Goal: Task Accomplishment & Management: Manage account settings

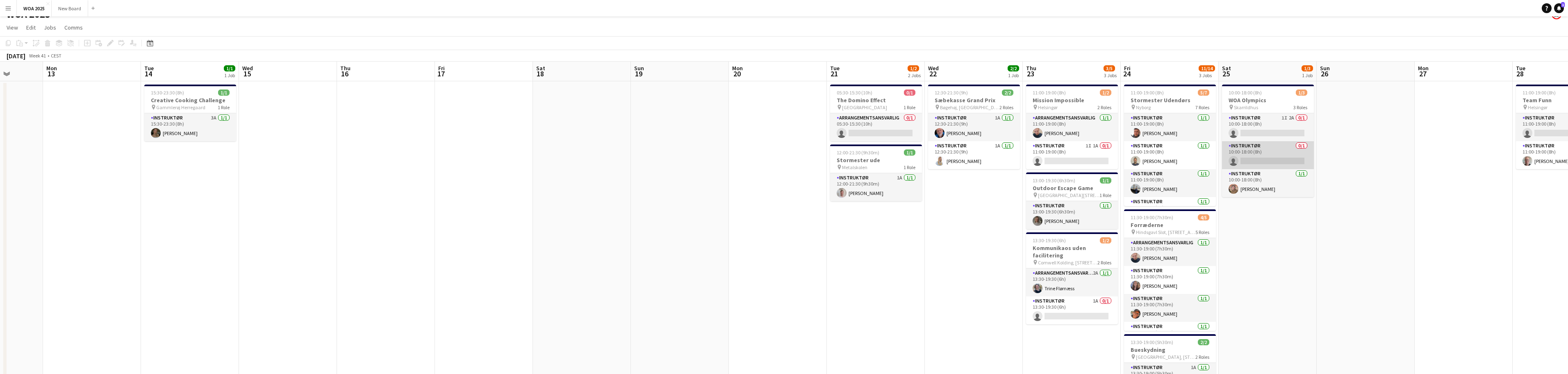
scroll to position [11, 0]
click at [1282, 128] on app-card-role "Instruktør 1I 2A 0/1 10:00-18:00 (8h) single-neutral-actions" at bounding box center [1268, 128] width 92 height 28
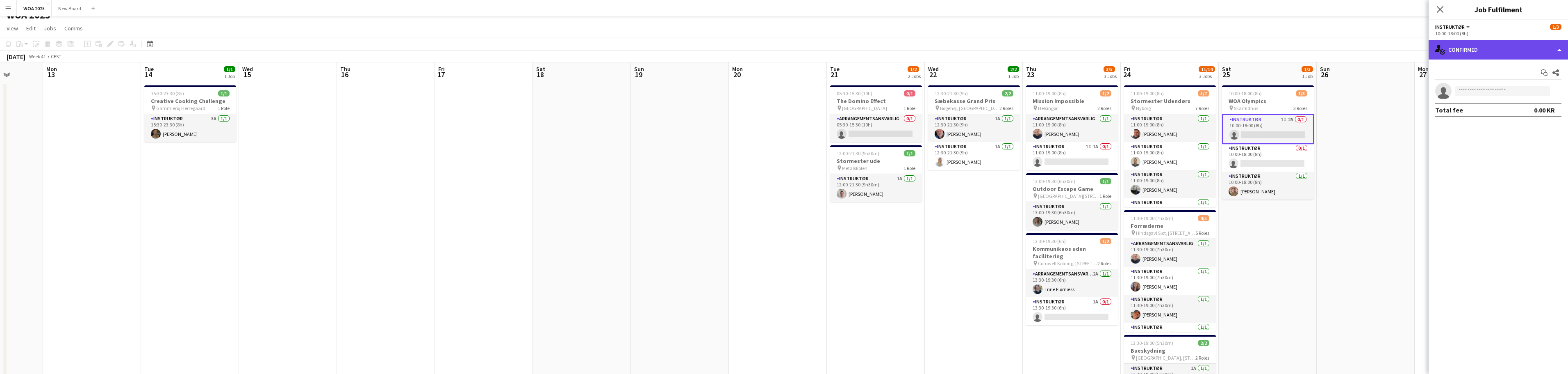
click at [1530, 54] on div "single-neutral-actions-check-2 Confirmed" at bounding box center [1499, 49] width 140 height 19
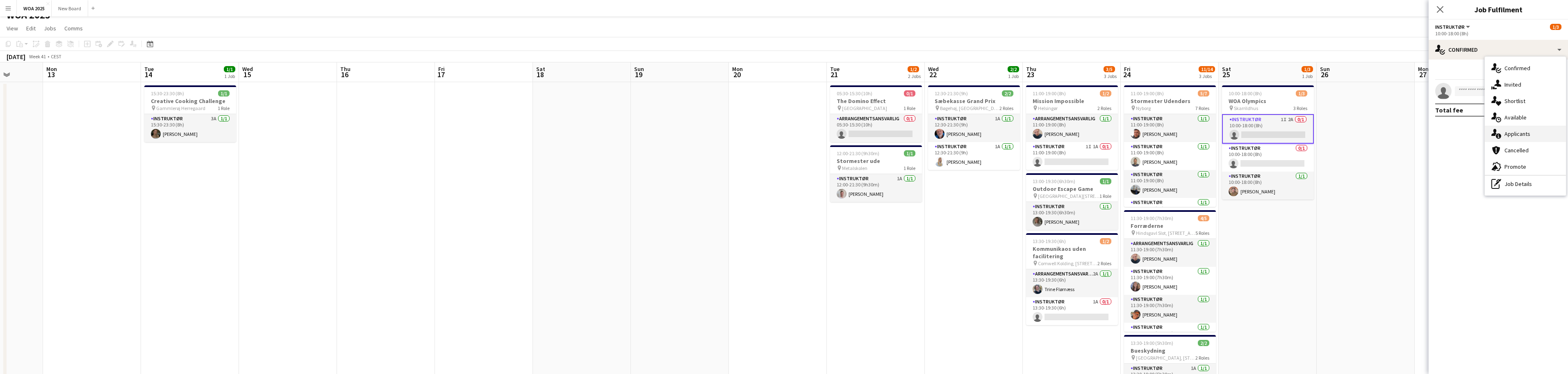
click at [1541, 135] on div "single-neutral-actions-information Applicants" at bounding box center [1525, 133] width 81 height 16
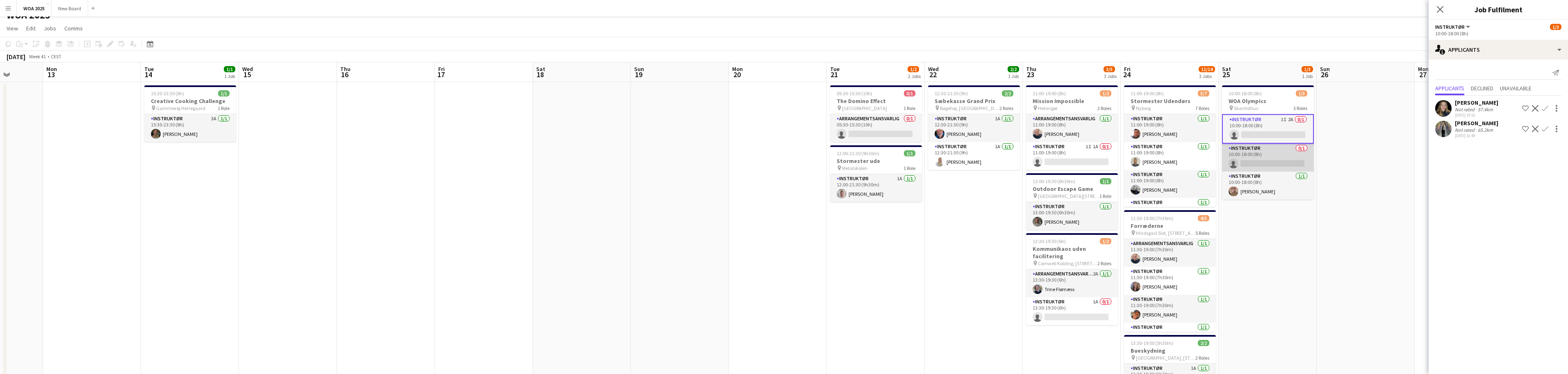
click at [1298, 163] on app-card-role "Instruktør 0/1 10:00-18:00 (8h) single-neutral-actions" at bounding box center [1268, 158] width 92 height 28
click at [1283, 157] on app-card-role "Instruktør 0/1 10:00-18:00 (8h) single-neutral-actions" at bounding box center [1268, 157] width 92 height 29
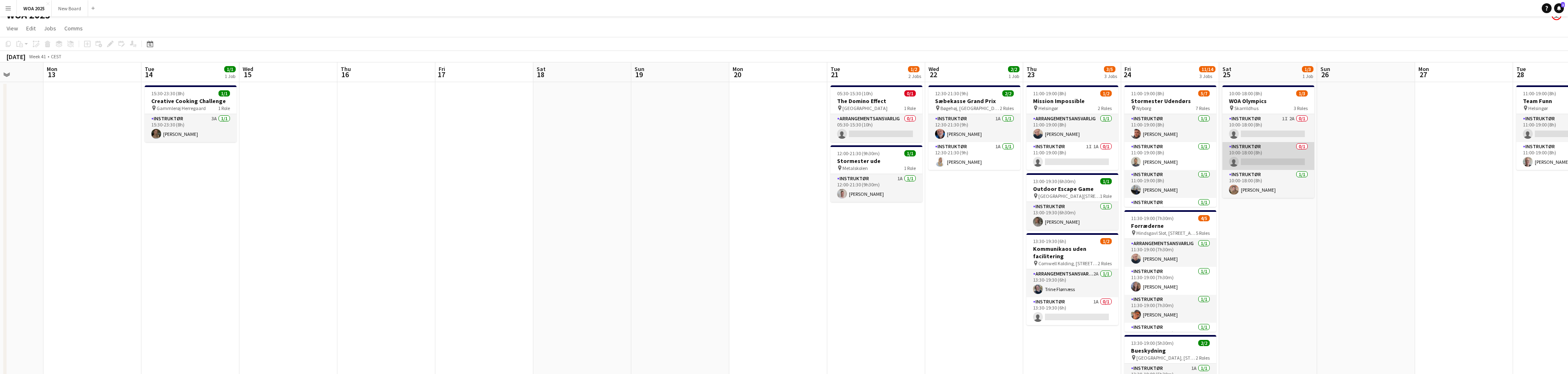
click at [1283, 157] on app-card-role "Instruktør 0/1 10:00-18:00 (8h) single-neutral-actions" at bounding box center [1268, 156] width 92 height 28
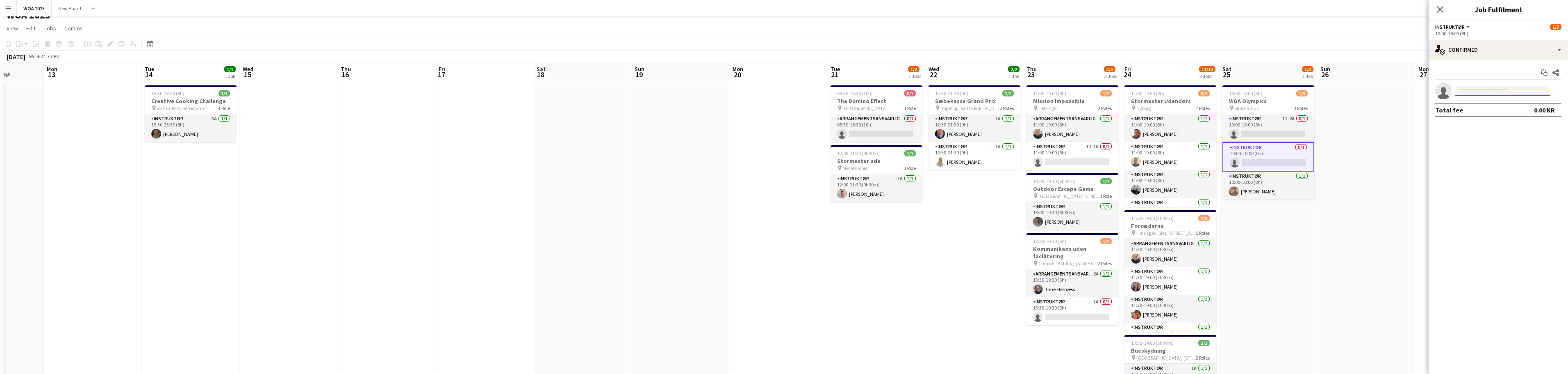
click at [1486, 89] on input at bounding box center [1502, 91] width 95 height 10
type input "***"
click at [1495, 104] on span "[PERSON_NAME]" at bounding box center [1485, 103] width 47 height 7
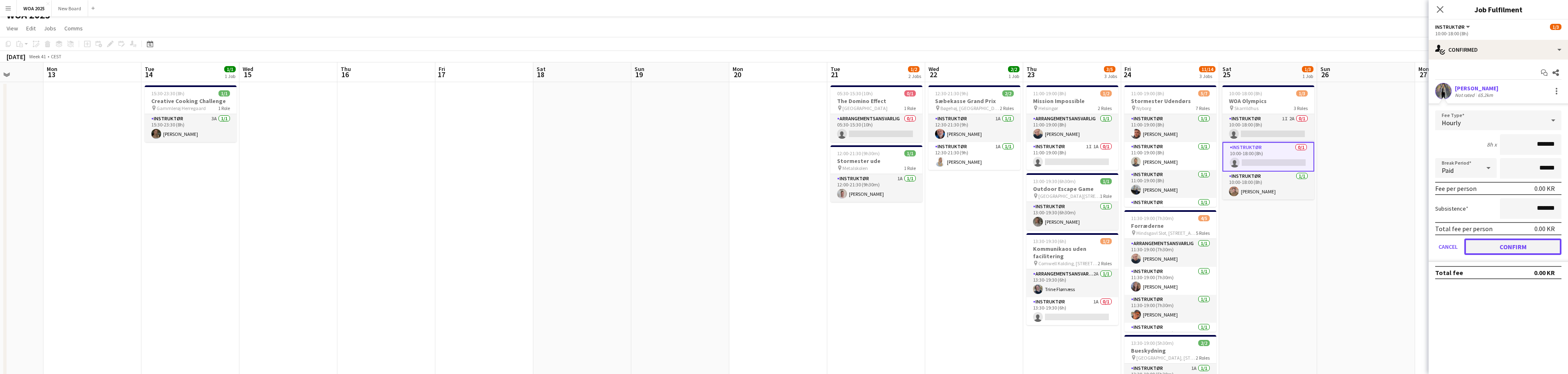
click at [1516, 246] on button "Confirm" at bounding box center [1513, 246] width 97 height 16
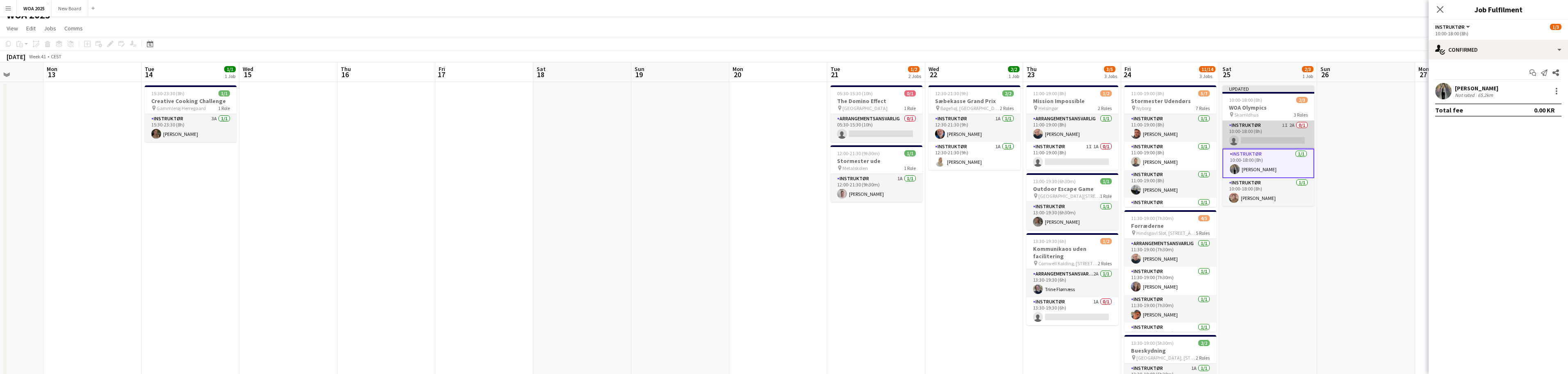
click at [1285, 130] on app-card-role "Instruktør 1I 2A 0/1 10:00-18:00 (8h) single-neutral-actions" at bounding box center [1268, 134] width 92 height 28
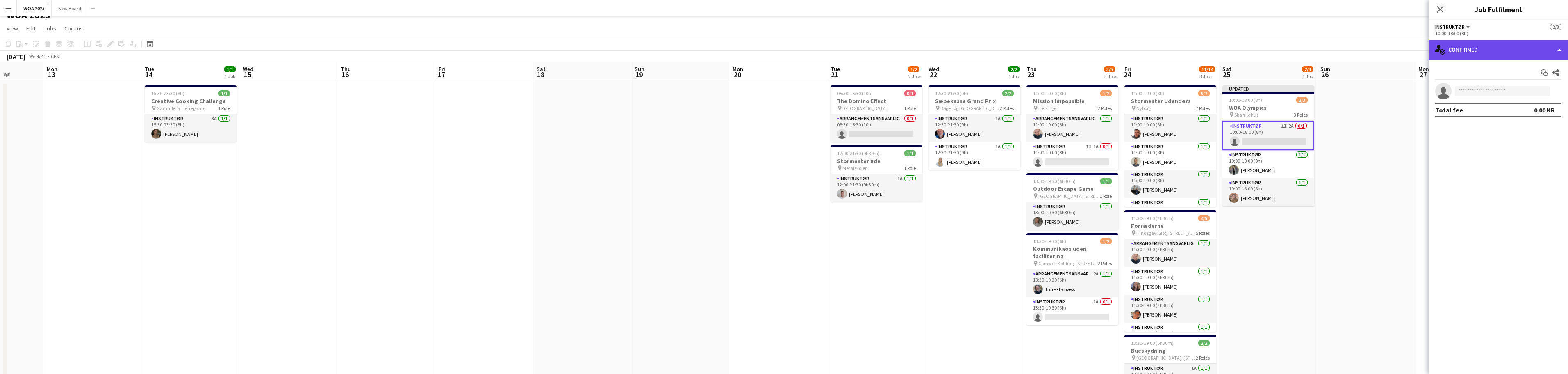
click at [1502, 50] on div "single-neutral-actions-check-2 Confirmed" at bounding box center [1499, 49] width 140 height 19
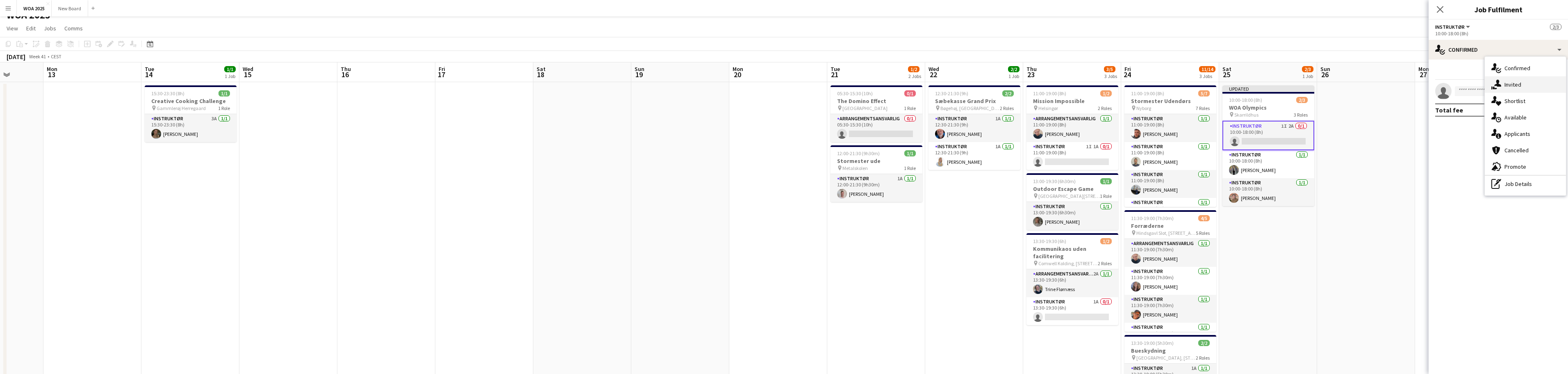
click at [1512, 84] on span "Invited" at bounding box center [1513, 85] width 17 height 8
click at [1364, 128] on app-date-cell at bounding box center [1366, 345] width 98 height 526
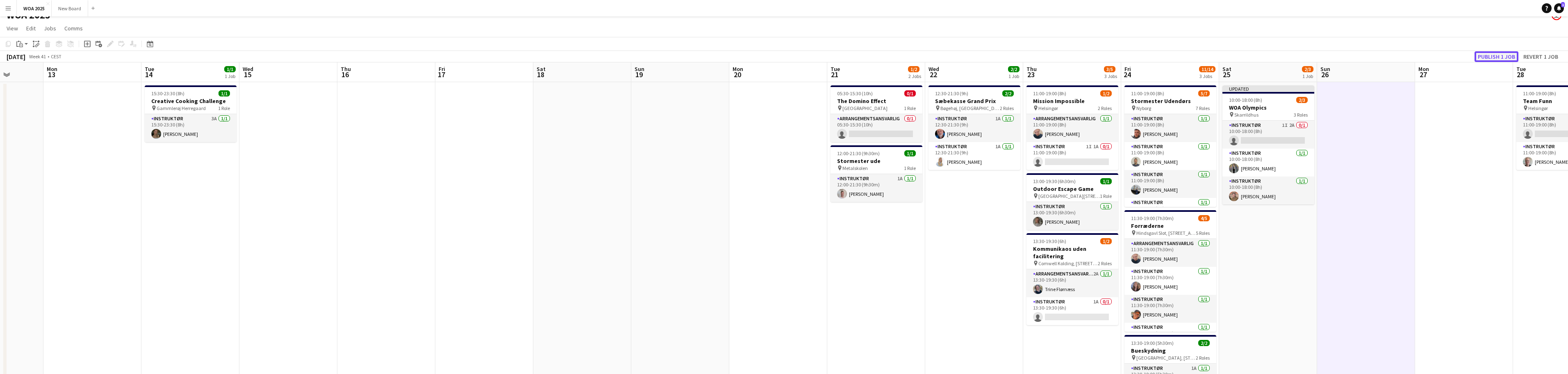
click at [1488, 55] on button "Publish 1 job" at bounding box center [1496, 56] width 44 height 11
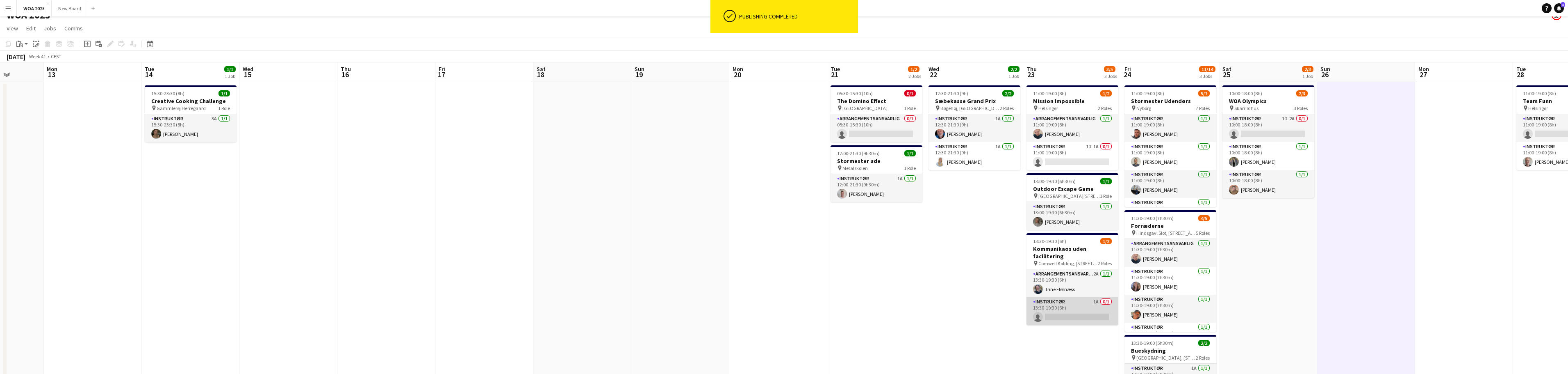
click at [1085, 307] on app-card-role "Instruktør 1A 0/1 13:30-19:30 (6h) single-neutral-actions" at bounding box center [1072, 311] width 92 height 28
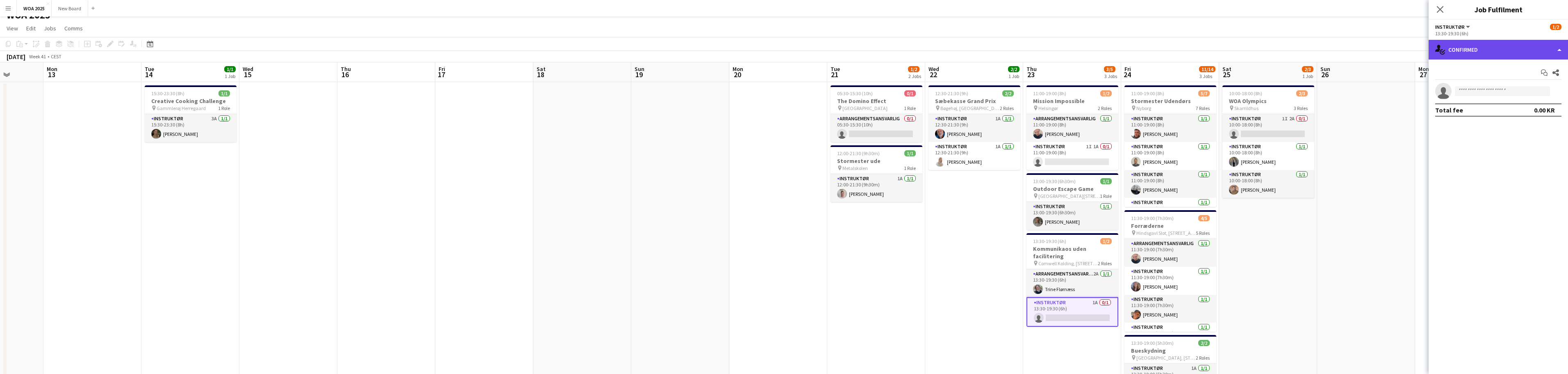
click at [1525, 48] on div "single-neutral-actions-check-2 Confirmed" at bounding box center [1499, 49] width 140 height 19
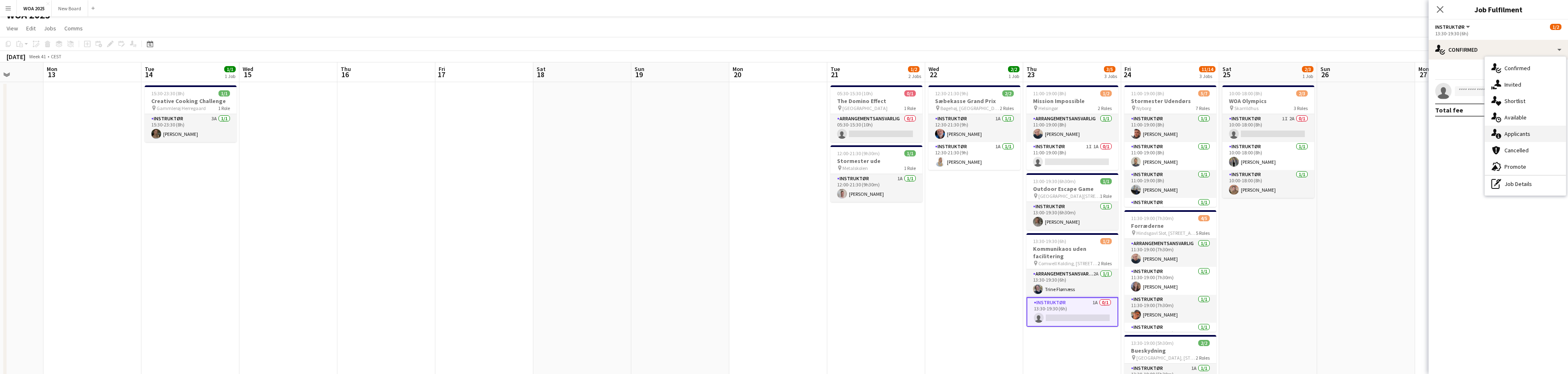
click at [1533, 139] on div "single-neutral-actions-information Applicants" at bounding box center [1525, 133] width 81 height 16
click at [1546, 107] on app-icon "Confirm" at bounding box center [1545, 108] width 6 height 6
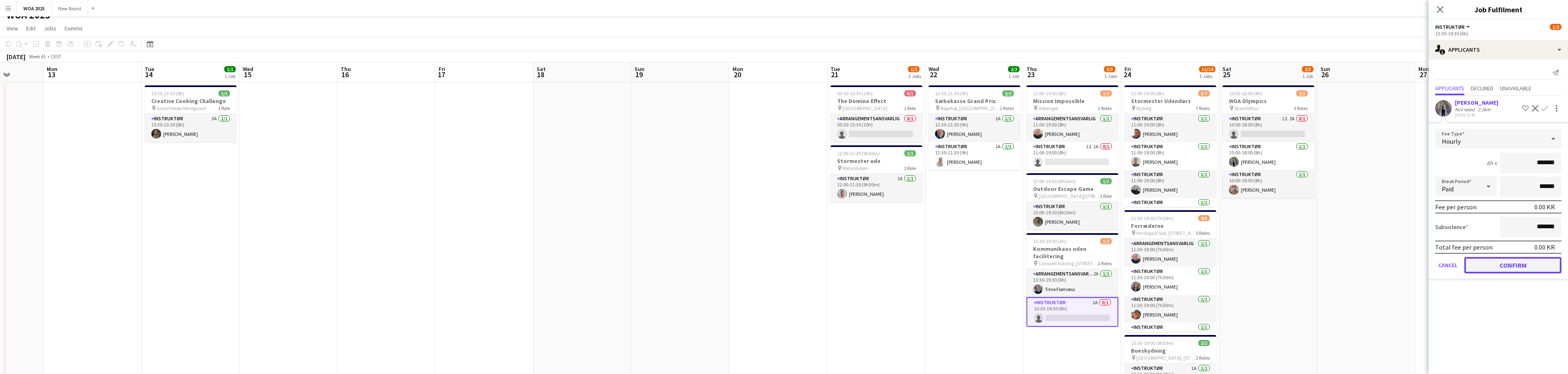
click at [1492, 267] on button "Confirm" at bounding box center [1513, 264] width 97 height 16
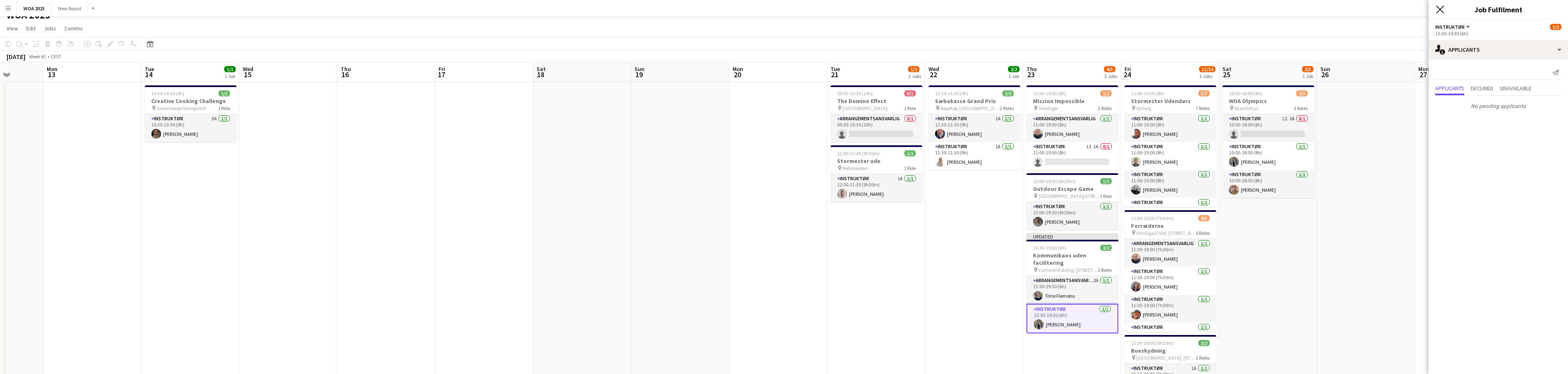
click at [1442, 11] on icon at bounding box center [1440, 9] width 8 height 8
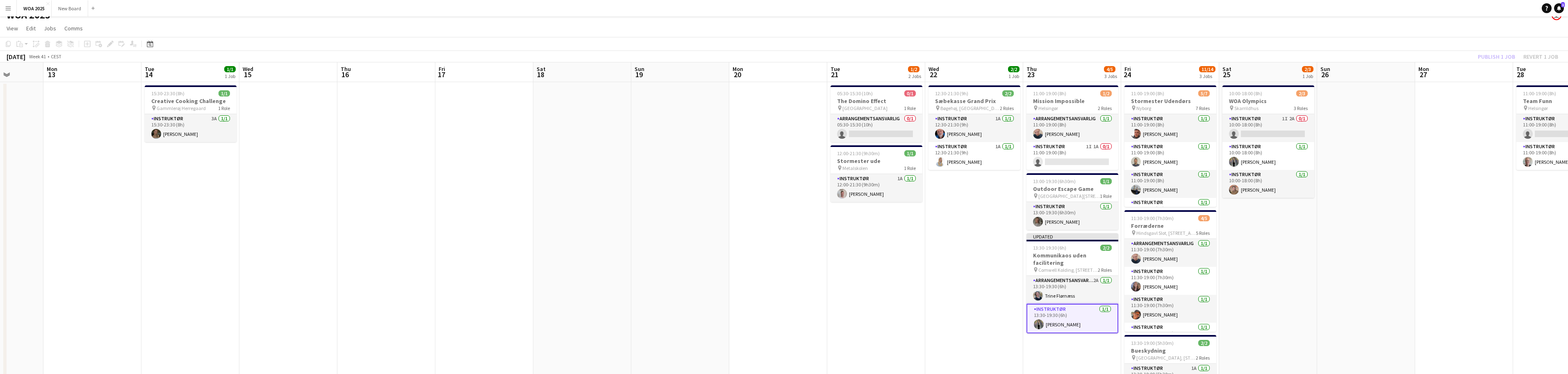
click at [1488, 60] on div "Publish 1 job Revert 1 job" at bounding box center [1518, 56] width 100 height 11
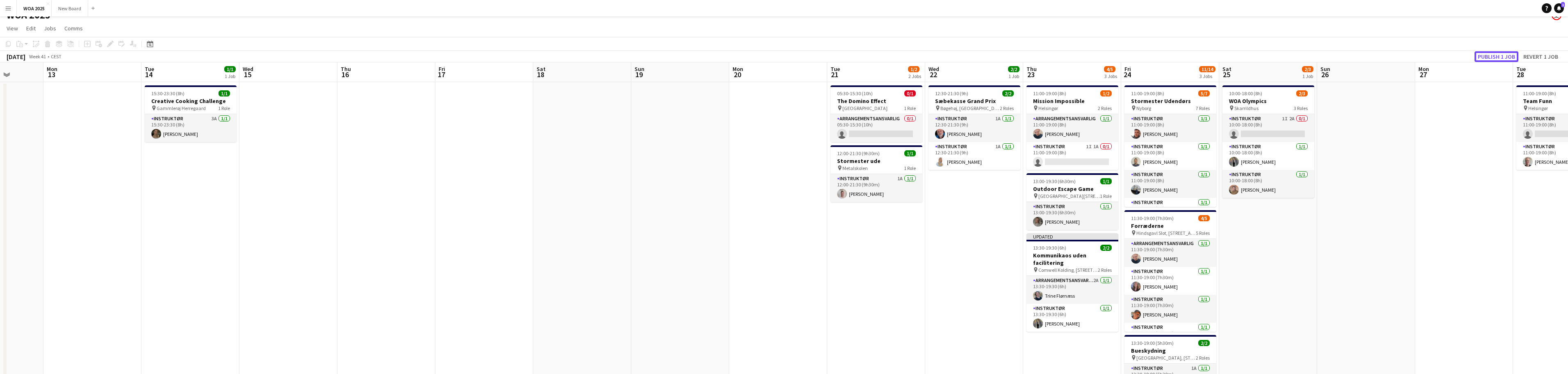
click at [1488, 60] on button "Publish 1 job" at bounding box center [1496, 56] width 44 height 11
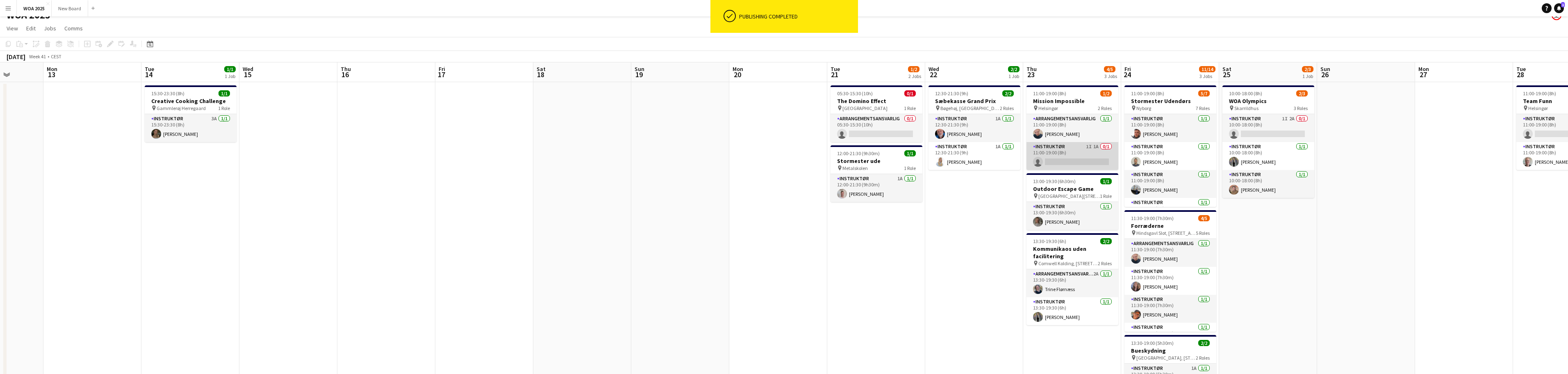
click at [1101, 162] on app-card-role "Instruktør 1I 1A 0/1 11:00-19:00 (8h) single-neutral-actions" at bounding box center [1072, 156] width 92 height 28
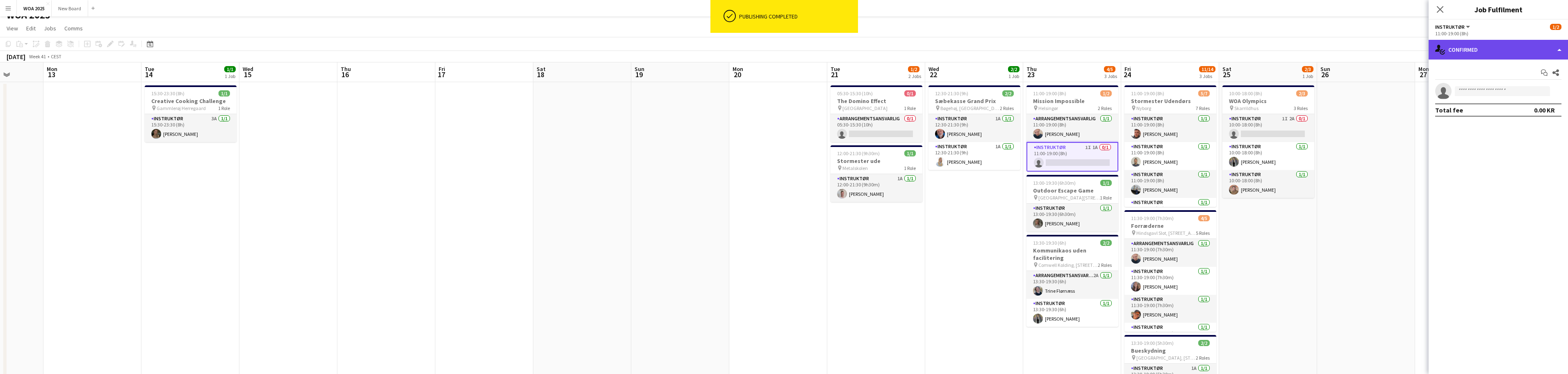
click at [1522, 48] on div "single-neutral-actions-check-2 Confirmed" at bounding box center [1499, 49] width 140 height 19
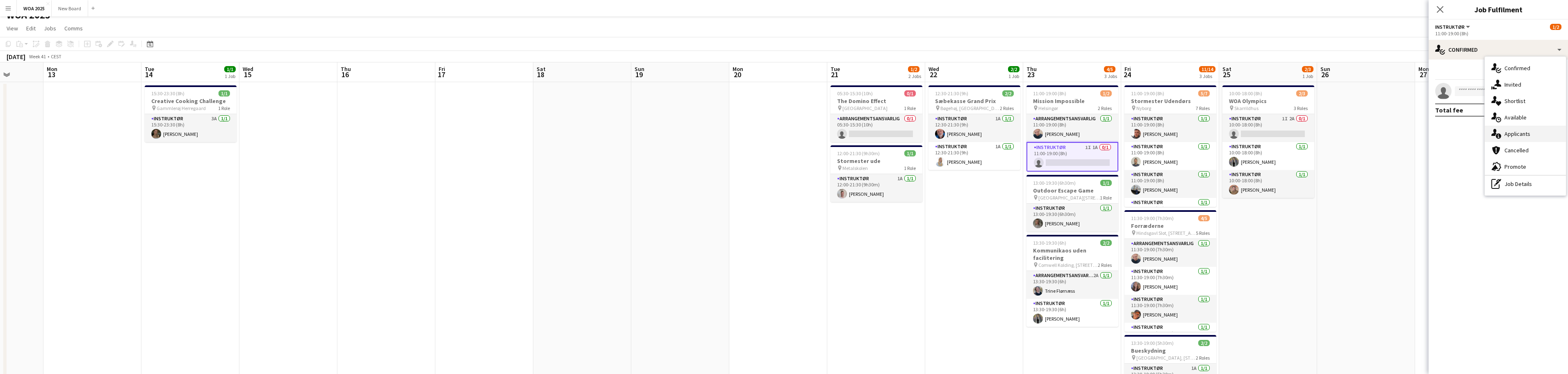
click at [1531, 136] on div "single-neutral-actions-information Applicants" at bounding box center [1525, 133] width 81 height 16
click at [1085, 156] on app-card-role "Instruktør 1I 1A 0/1 11:00-19:00 (8h) single-neutral-actions" at bounding box center [1072, 157] width 92 height 29
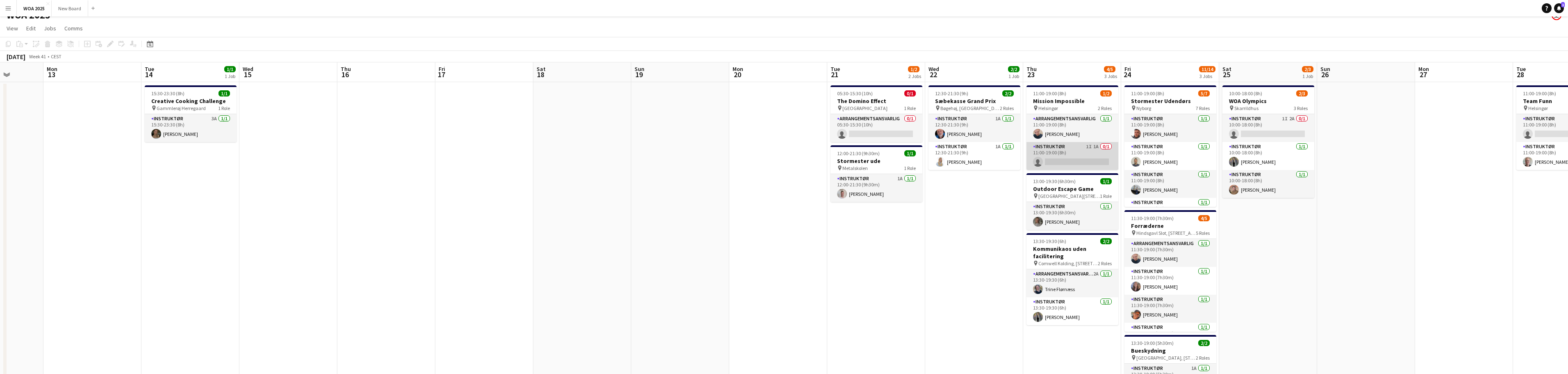
click at [1085, 156] on app-card-role "Instruktør 1I 1A 0/1 11:00-19:00 (8h) single-neutral-actions" at bounding box center [1072, 156] width 92 height 28
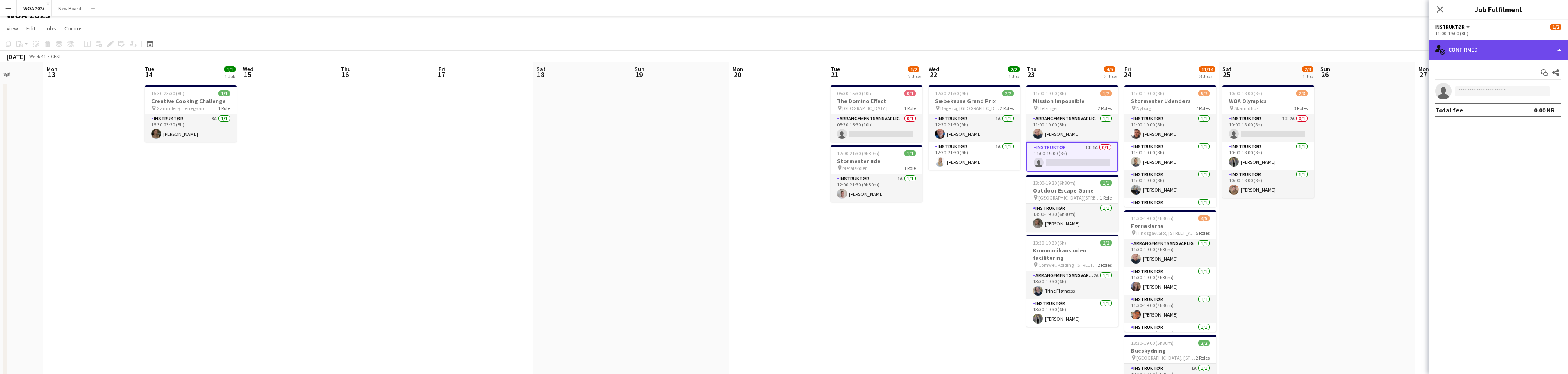
click at [1532, 48] on div "single-neutral-actions-check-2 Confirmed" at bounding box center [1499, 49] width 140 height 19
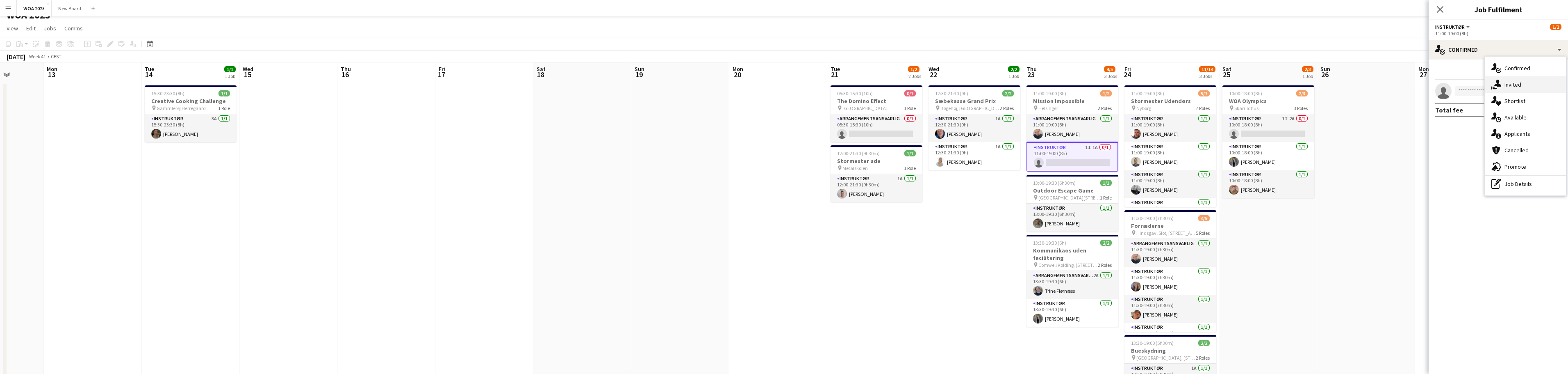
click at [1527, 81] on div "single-neutral-actions-share-1 Invited" at bounding box center [1525, 84] width 81 height 16
click at [1438, 12] on icon at bounding box center [1440, 9] width 8 height 8
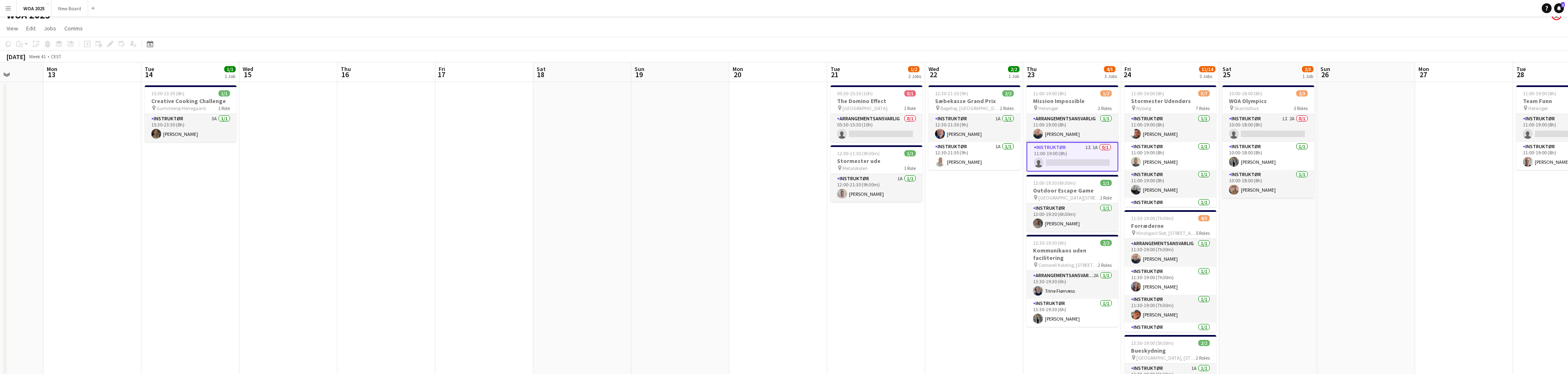
click at [963, 219] on app-date-cell "12:30-21:30 (9h) 2/2 Sæbekasse Grand Prix pin Bøgehøj, Ebeltoft 2 Roles Instruk…" at bounding box center [974, 345] width 98 height 526
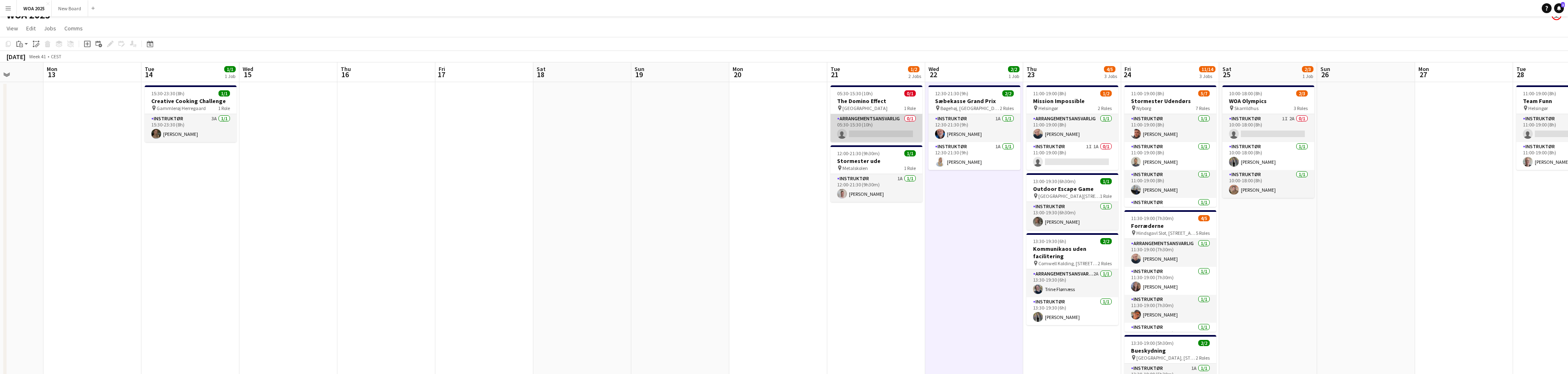
click at [886, 136] on app-card-role "Arrangementsansvarlig 0/1 05:30-15:30 (10h) single-neutral-actions" at bounding box center [876, 128] width 92 height 28
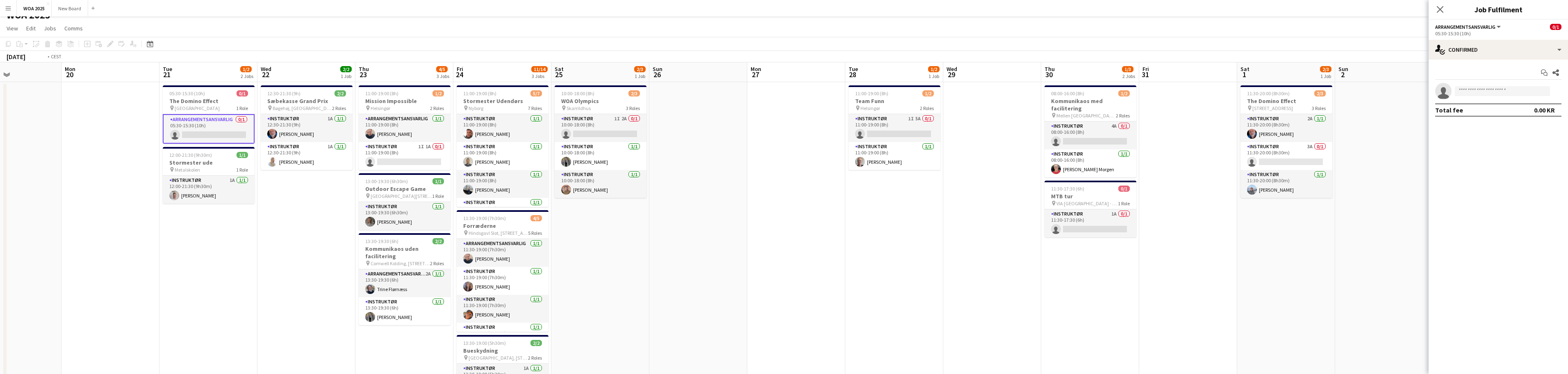
scroll to position [0, 398]
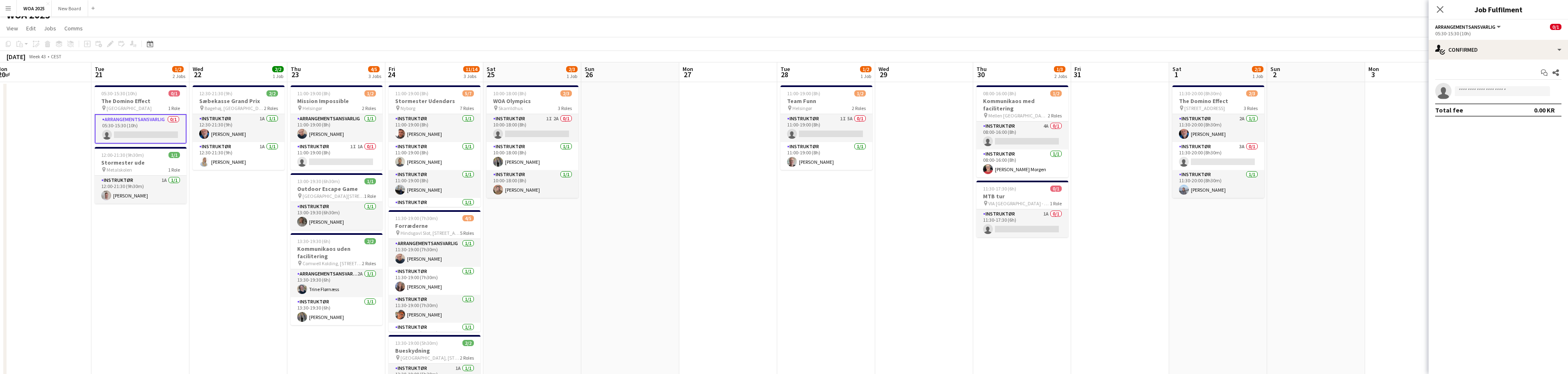
drag, startPoint x: 1215, startPoint y: 252, endPoint x: 559, endPoint y: 204, distance: 657.8
click at [559, 204] on app-calendar-viewport "Thu 16 Fri 17 Sat 18 Sun 19 Mon 20 Tue 21 1/2 2 Jobs Wed 22 2/2 1 Job Thu 23 4/…" at bounding box center [784, 335] width 1568 height 546
click at [835, 124] on app-card-role "Instruktør 1I 5A 0/1 11:00-19:00 (8h) single-neutral-actions" at bounding box center [826, 128] width 92 height 28
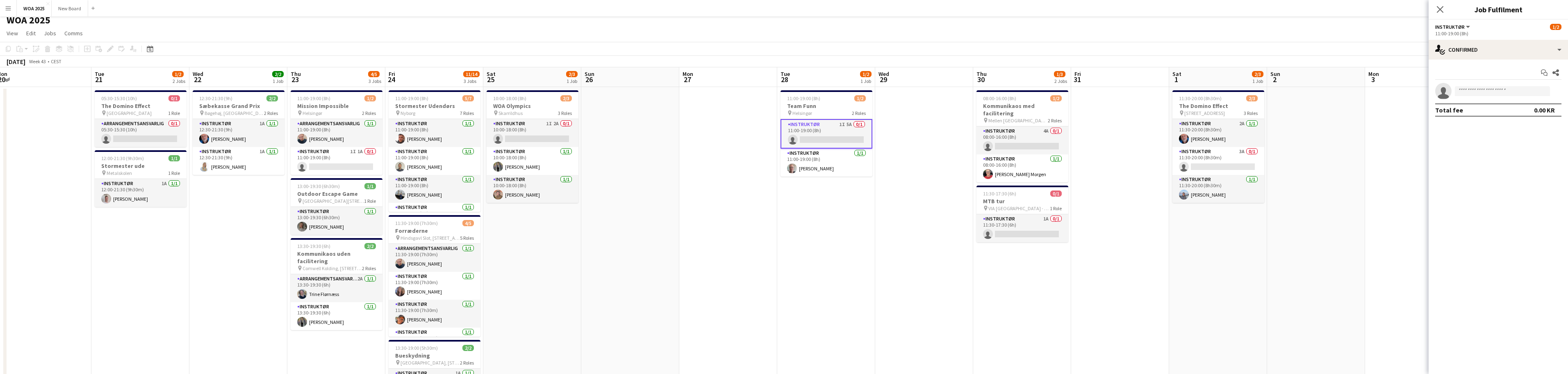
scroll to position [0, 0]
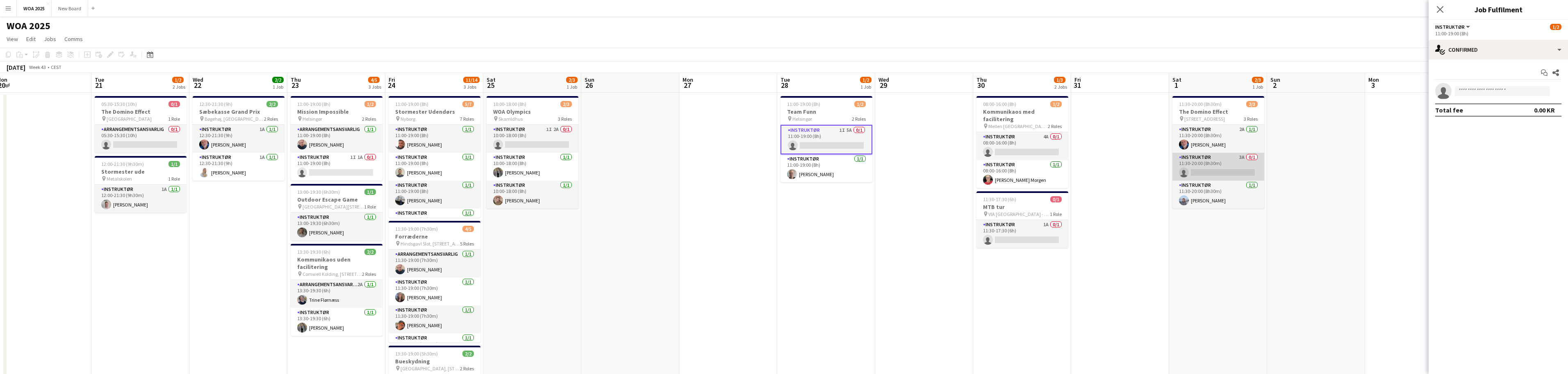
click at [1228, 168] on app-card-role "Instruktør 3A 0/1 11:30-20:00 (8h30m) single-neutral-actions" at bounding box center [1218, 167] width 92 height 28
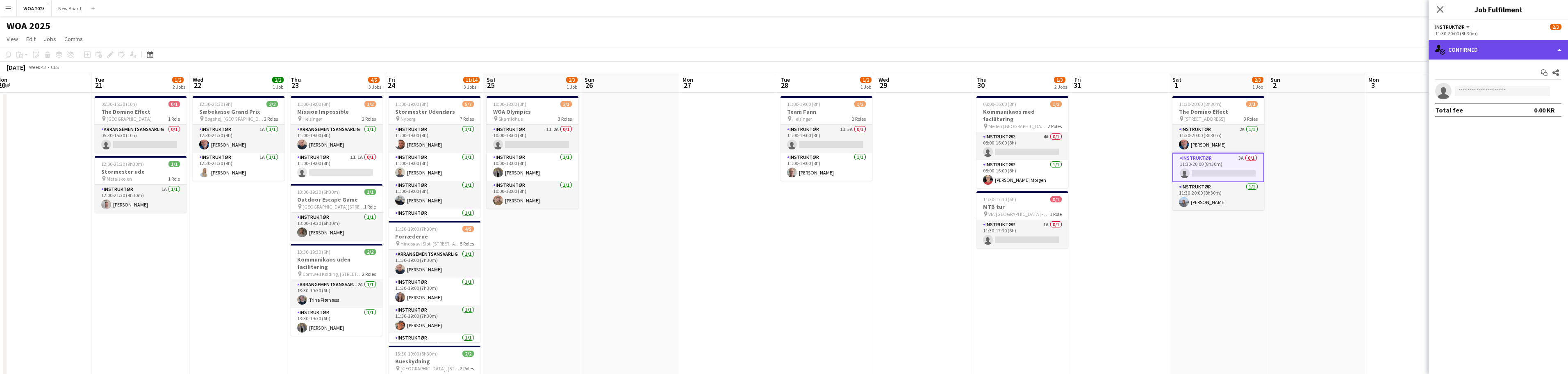
click at [1546, 49] on div "single-neutral-actions-check-2 Confirmed" at bounding box center [1499, 49] width 140 height 19
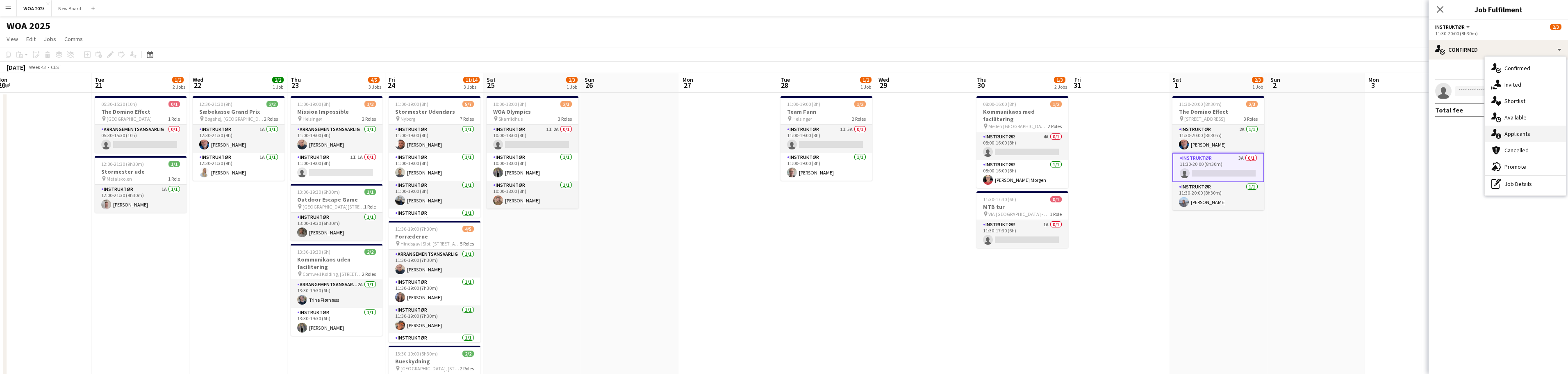
click at [1545, 135] on div "single-neutral-actions-information Applicants" at bounding box center [1525, 133] width 81 height 16
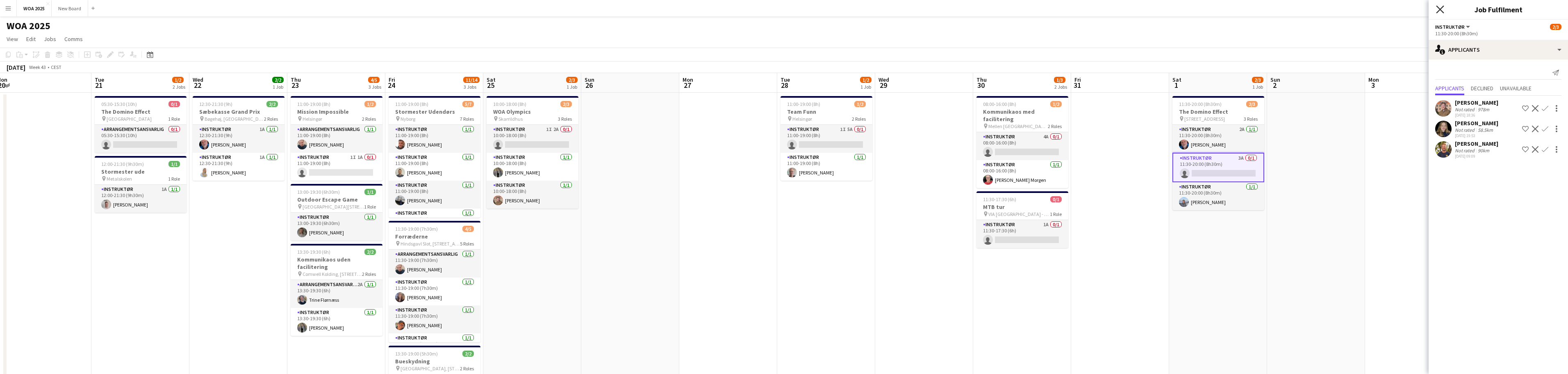
click at [1439, 6] on icon "Close pop-in" at bounding box center [1440, 9] width 8 height 8
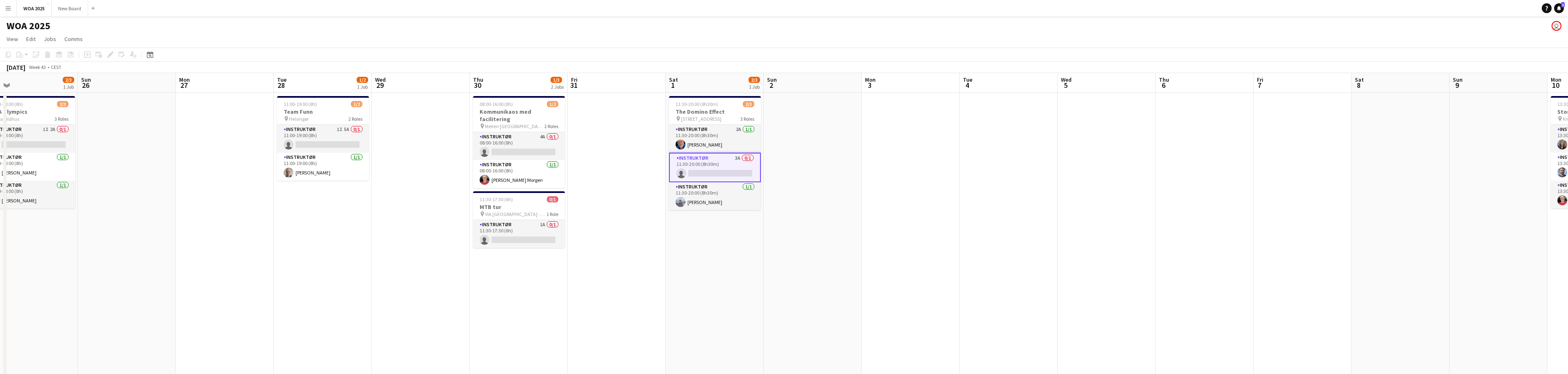
drag, startPoint x: 1377, startPoint y: 151, endPoint x: 930, endPoint y: 177, distance: 447.8
click at [930, 177] on app-calendar-viewport "Wed 22 2/2 1 Job Thu 23 4/5 3 Jobs Fri 24 11/14 3 Jobs Sat 25 2/3 1 Job Sun 26 …" at bounding box center [784, 346] width 1568 height 546
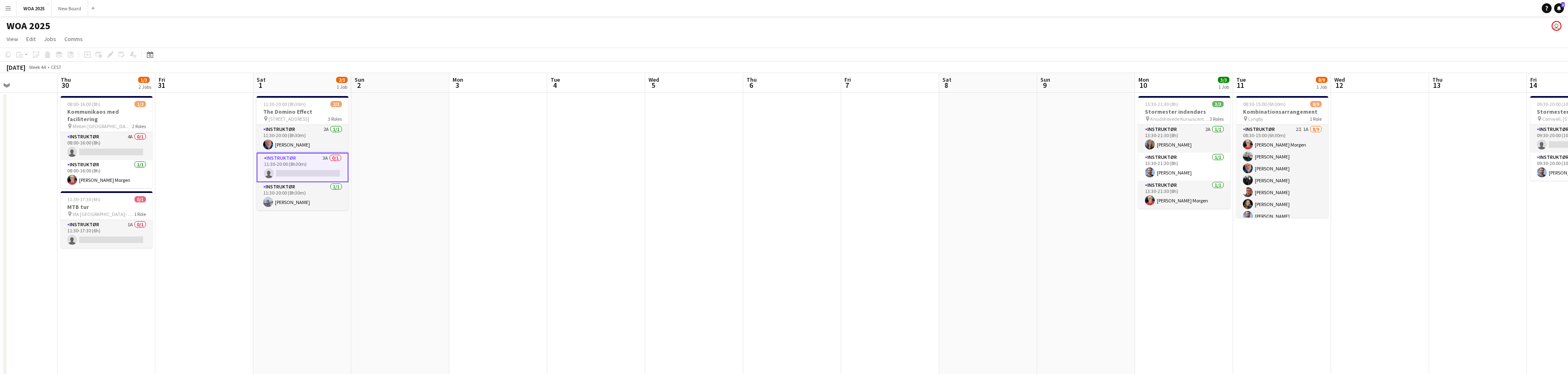
drag, startPoint x: 1206, startPoint y: 180, endPoint x: 855, endPoint y: 181, distance: 351.0
click at [855, 181] on app-calendar-viewport "Sun 26 Mon 27 Tue 28 1/2 1 Job Wed 29 Thu 30 1/3 2 Jobs Fri 31 Sat 1 2/3 1 Job …" at bounding box center [784, 346] width 1568 height 546
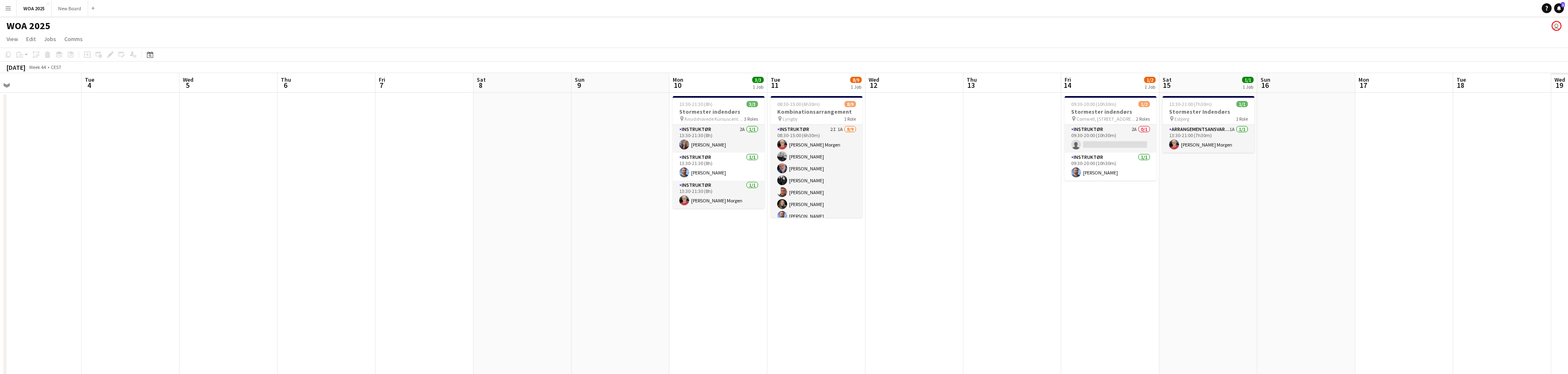
drag, startPoint x: 1480, startPoint y: 168, endPoint x: 1180, endPoint y: 169, distance: 300.0
click at [1180, 169] on app-calendar-viewport "Thu 30 1/3 2 Jobs Fri 31 Sat 1 2/3 1 Job Sun 2 Mon 3 Tue 4 Wed 5 Thu 6 Fri 7 Sa…" at bounding box center [784, 346] width 1568 height 546
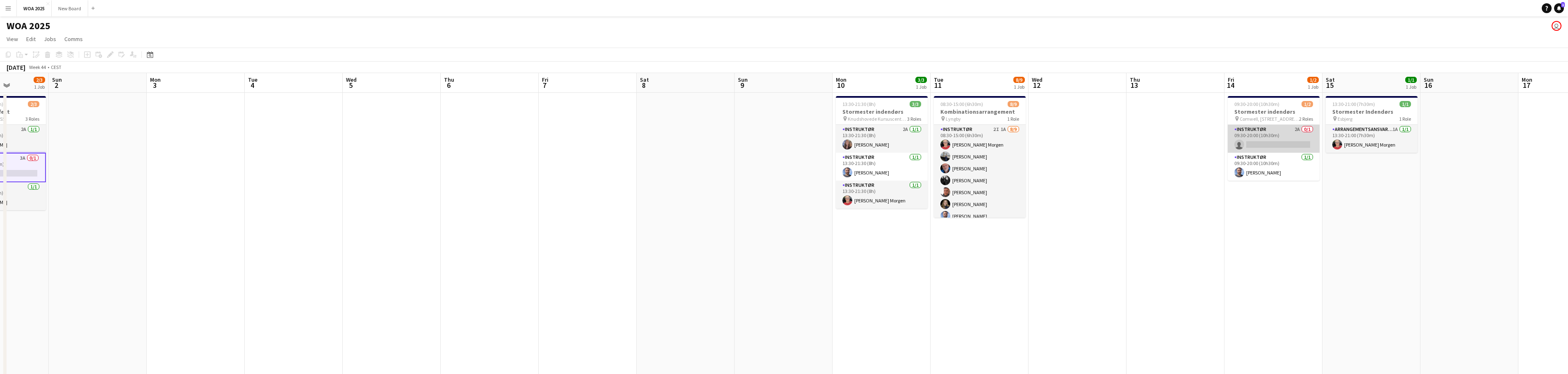
click at [1285, 141] on app-card-role "Instruktør 2A 0/1 09:30-20:00 (10h30m) single-neutral-actions" at bounding box center [1273, 138] width 92 height 28
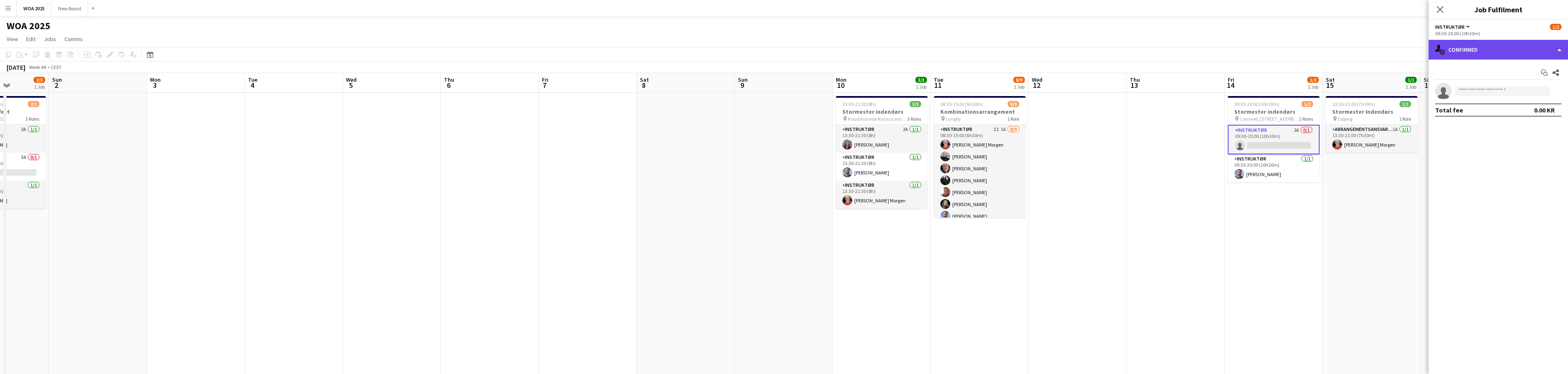
click at [1524, 58] on div "single-neutral-actions-check-2 Confirmed" at bounding box center [1499, 49] width 140 height 19
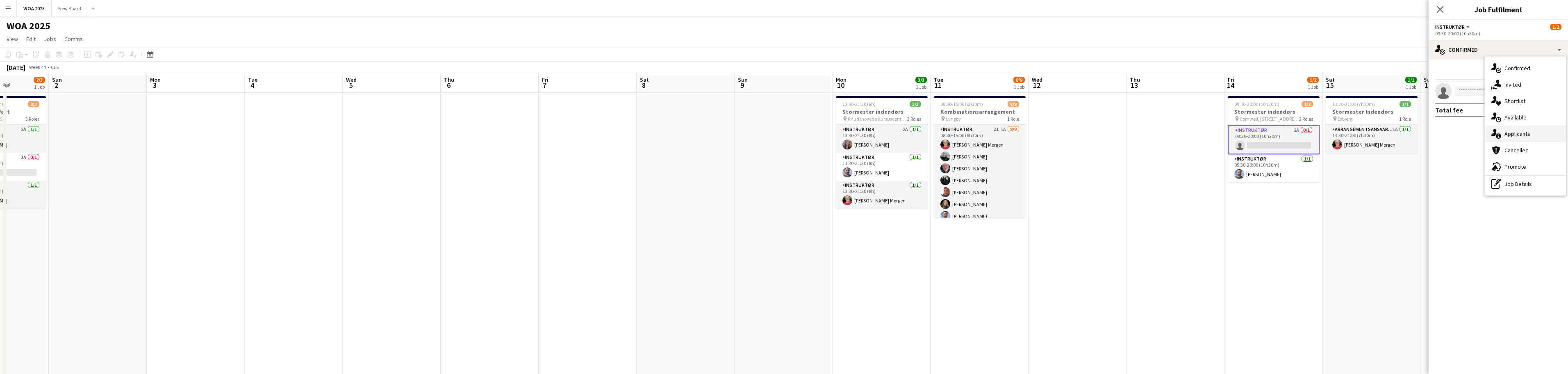
click at [1539, 134] on div "single-neutral-actions-information Applicants" at bounding box center [1525, 133] width 81 height 16
click at [1521, 87] on span "Unavailable" at bounding box center [1516, 87] width 32 height 5
click at [1478, 73] on span "Declined" at bounding box center [1482, 71] width 22 height 5
click at [1330, 42] on app-page-menu "View Day view expanded Day view collapsed Month view Date picker Jump to [DATE]…" at bounding box center [784, 39] width 1568 height 15
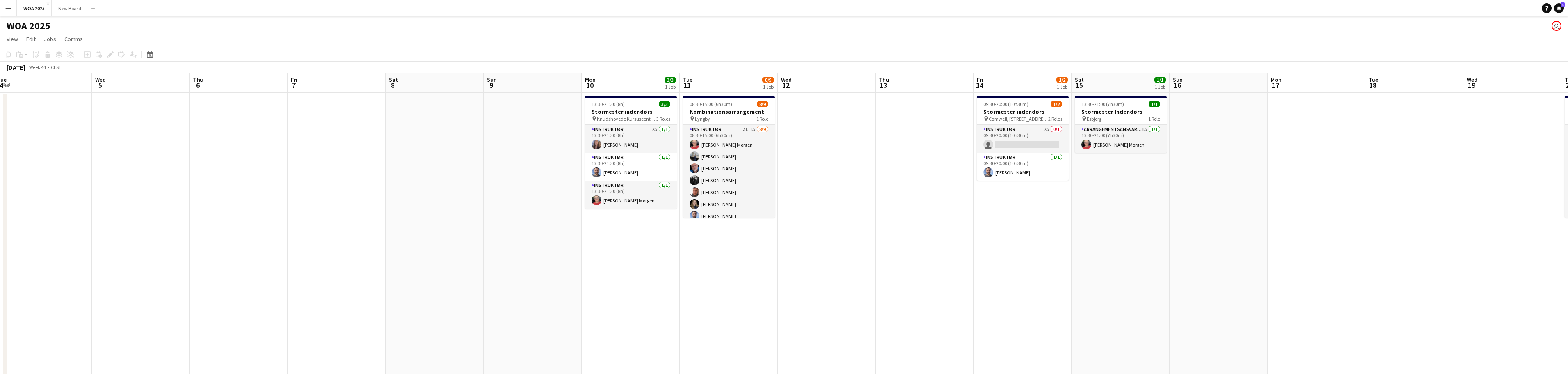
drag, startPoint x: 1222, startPoint y: 226, endPoint x: 1129, endPoint y: 224, distance: 93.0
click at [1145, 226] on app-calendar-viewport "Sat 1 2/3 1 Job Sun 2 Mon 3 Tue 4 Wed 5 Thu 6 Fri 7 Sat 8 Sun 9 Mon 10 3/3 1 Jo…" at bounding box center [784, 346] width 1568 height 546
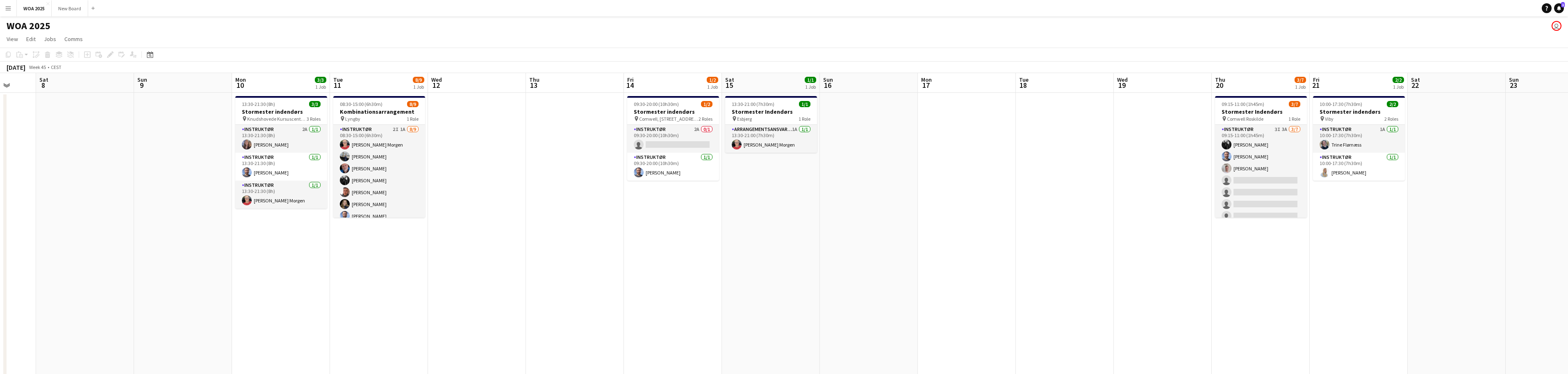
drag, startPoint x: 1337, startPoint y: 209, endPoint x: 1056, endPoint y: 209, distance: 281.0
click at [1056, 209] on app-calendar-viewport "Tue 4 Wed 5 Thu 6 Fri 7 Sat 8 Sun 9 Mon 10 3/3 1 Job Tue 11 8/9 1 Job Wed 12 Th…" at bounding box center [784, 346] width 1568 height 546
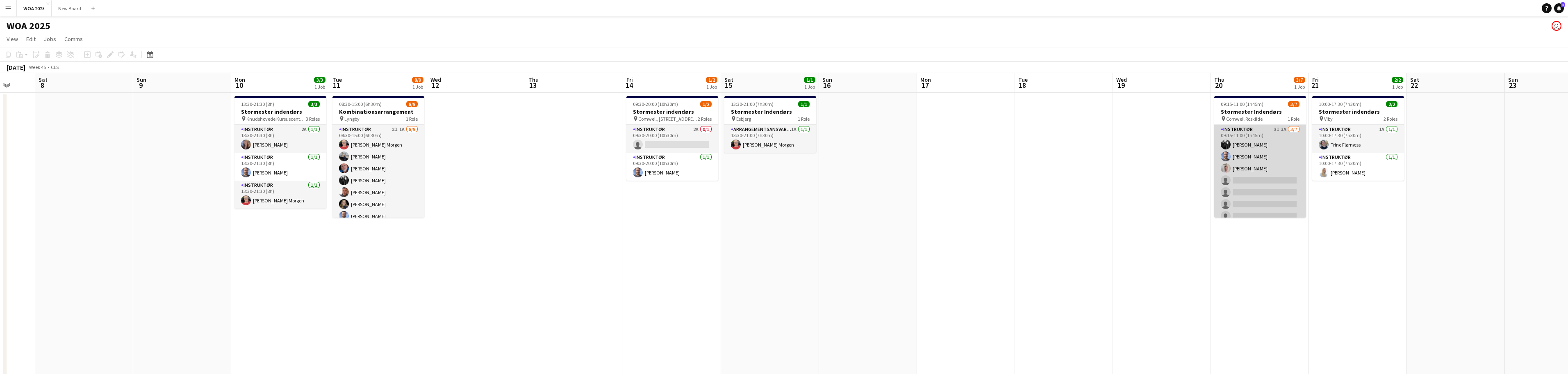
click at [1279, 164] on app-card-role "Instruktør 3I 3A [DATE] 09:15-11:00 (1h45m) [PERSON_NAME] [PERSON_NAME] [PERSON…" at bounding box center [1260, 174] width 92 height 100
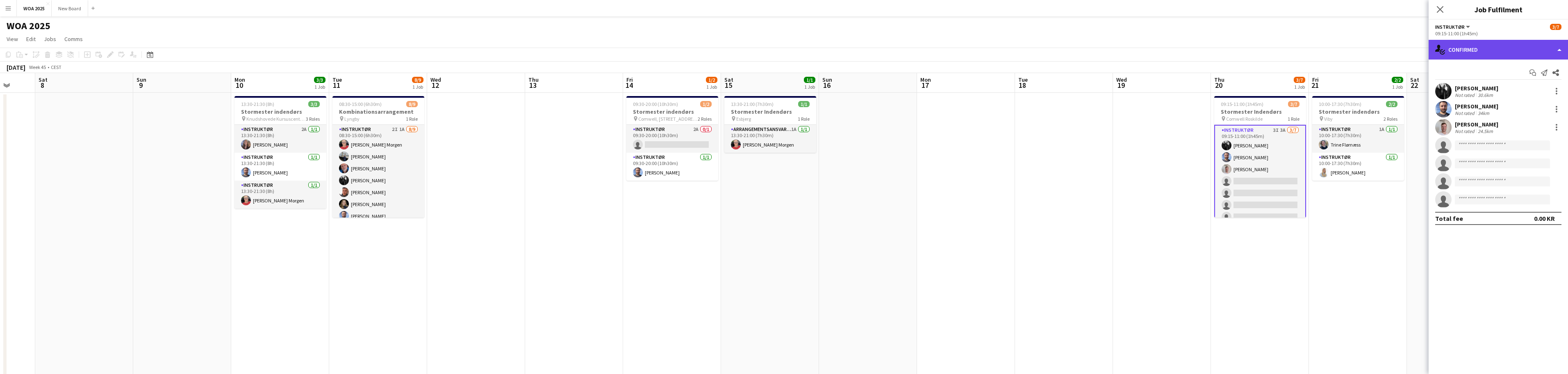
click at [1549, 50] on div "single-neutral-actions-check-2 Confirmed" at bounding box center [1499, 49] width 140 height 19
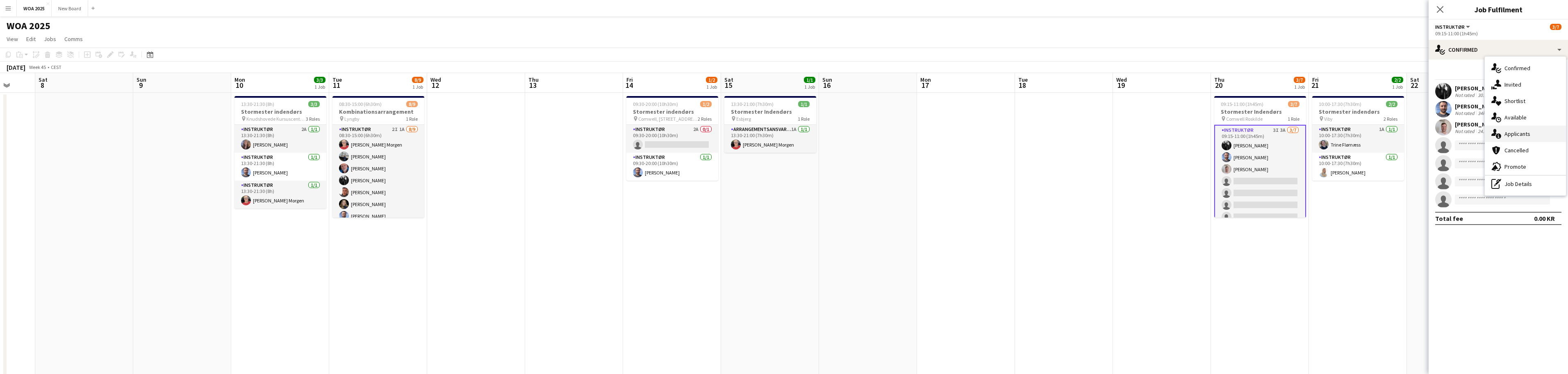
click at [1544, 138] on div "single-neutral-actions-information Applicants" at bounding box center [1525, 133] width 81 height 16
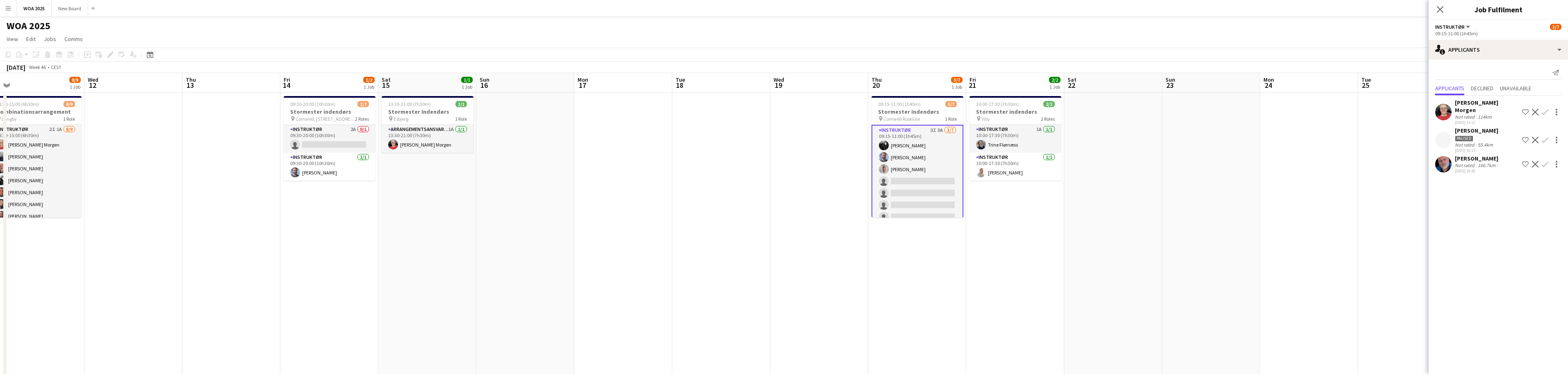
drag, startPoint x: 1363, startPoint y: 213, endPoint x: 1016, endPoint y: 216, distance: 347.0
click at [1016, 216] on app-calendar-viewport "Sat 8 Sun 9 Mon 10 3/3 1 Job Tue 11 8/9 1 Job Wed 12 Thu 13 Fri 14 1/2 1 Job Sa…" at bounding box center [784, 346] width 1568 height 546
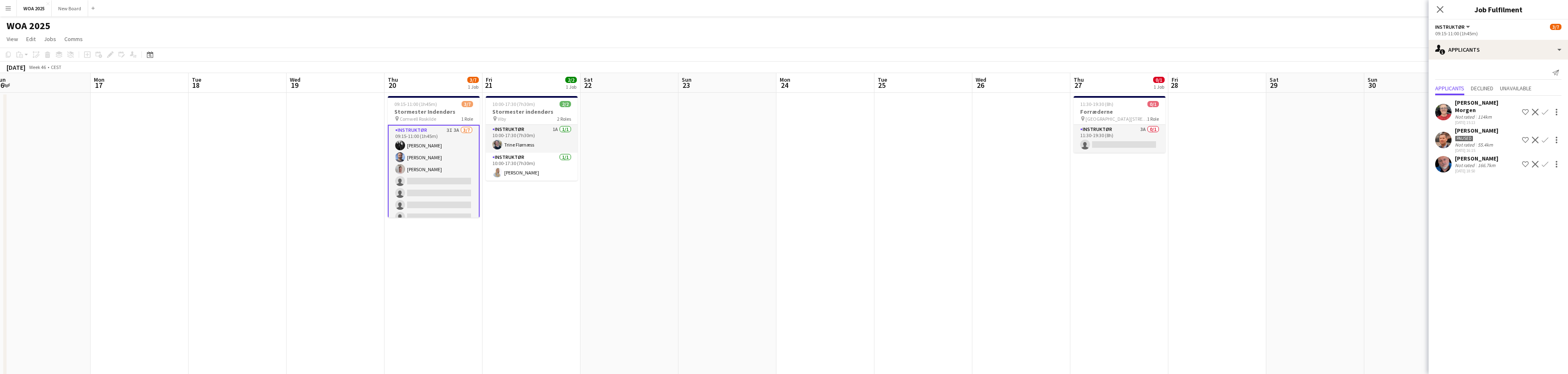
drag, startPoint x: 1291, startPoint y: 199, endPoint x: 1096, endPoint y: 211, distance: 195.4
click at [947, 234] on app-calendar-viewport "Wed 12 Thu 13 Fri 14 1/2 1 Job Sat 15 1/1 1 Job Sun 16 Mon 17 Tue 18 Wed 19 Thu…" at bounding box center [784, 346] width 1568 height 546
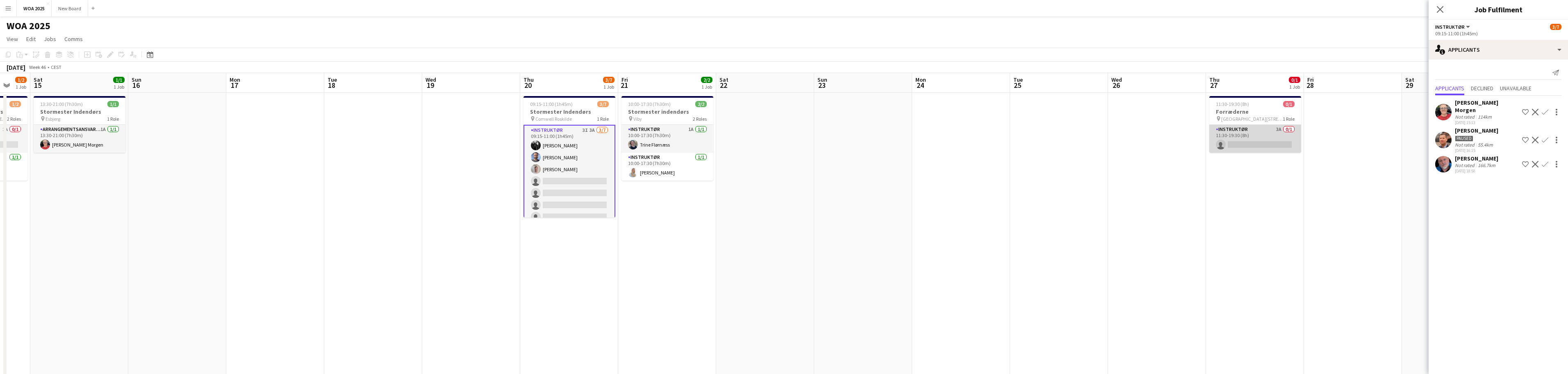
click at [1260, 129] on app-card-role "Instruktør 3A 0/1 11:30-19:30 (8h) single-neutral-actions" at bounding box center [1255, 138] width 92 height 28
click at [1438, 8] on icon at bounding box center [1440, 9] width 8 height 8
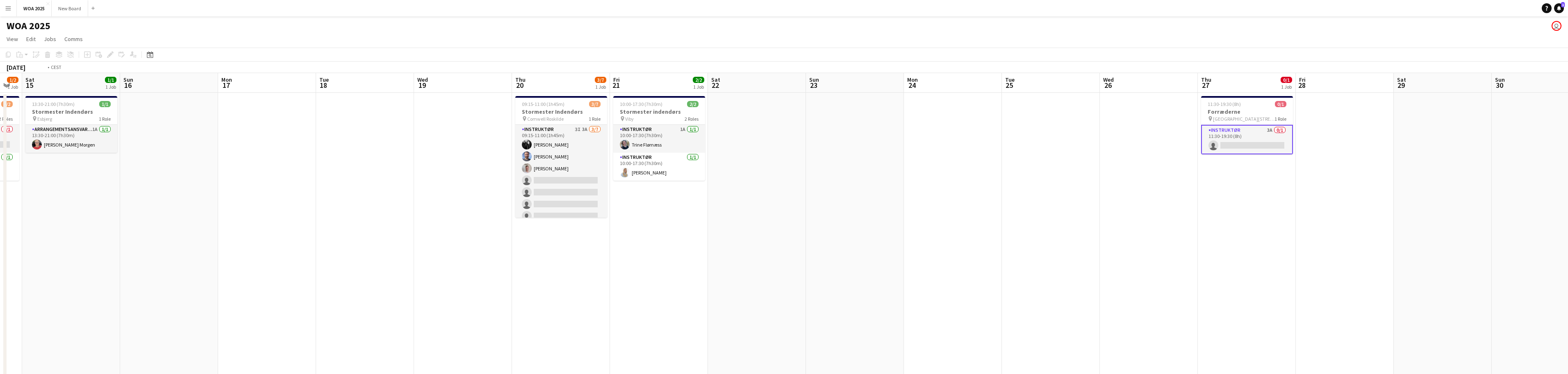
drag, startPoint x: 1253, startPoint y: 223, endPoint x: 907, endPoint y: 216, distance: 346.1
click at [909, 216] on app-calendar-viewport "Wed 12 Thu 13 Fri 14 1/2 1 Job Sat 15 1/1 1 Job Sun 16 Mon 17 Tue 18 Wed 19 Thu…" at bounding box center [784, 346] width 1568 height 546
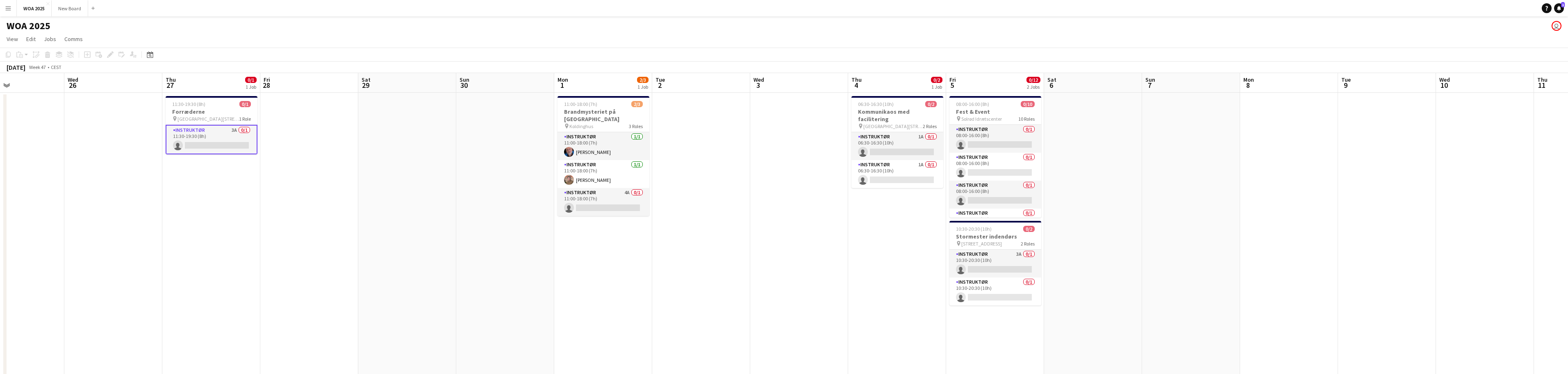
scroll to position [0, 232]
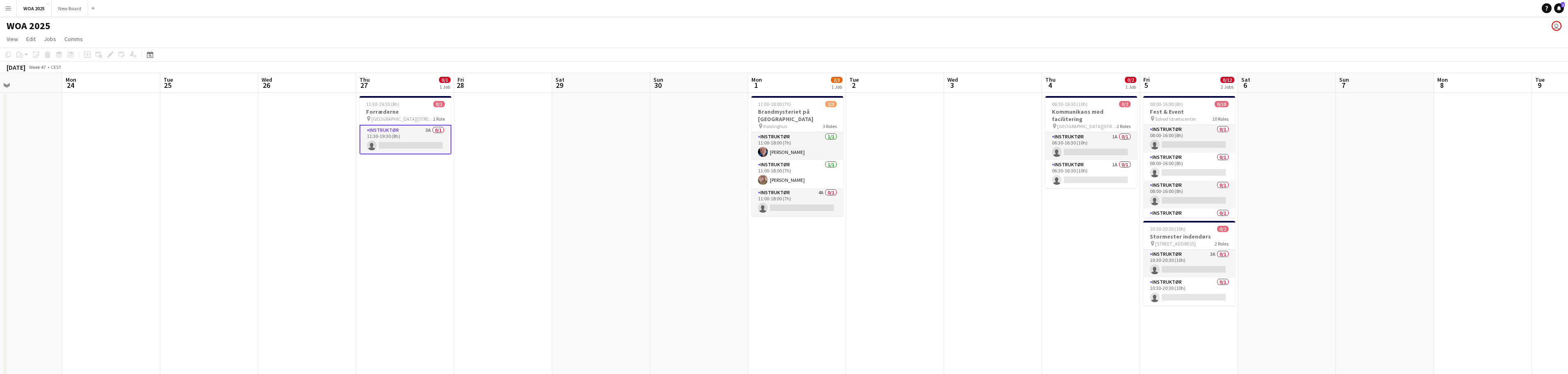
drag, startPoint x: 1368, startPoint y: 229, endPoint x: 1024, endPoint y: 230, distance: 344.0
click at [1024, 230] on app-calendar-viewport "Fri 21 2/2 1 Job Sat 22 Sun 23 Mon 24 Tue 25 Wed 26 Thu 27 0/1 1 Job Fri 28 Sat…" at bounding box center [784, 346] width 1568 height 546
click at [1106, 123] on span "[GEOGRAPHIC_DATA][STREET_ADDRESS][GEOGRAPHIC_DATA]" at bounding box center [1086, 126] width 59 height 6
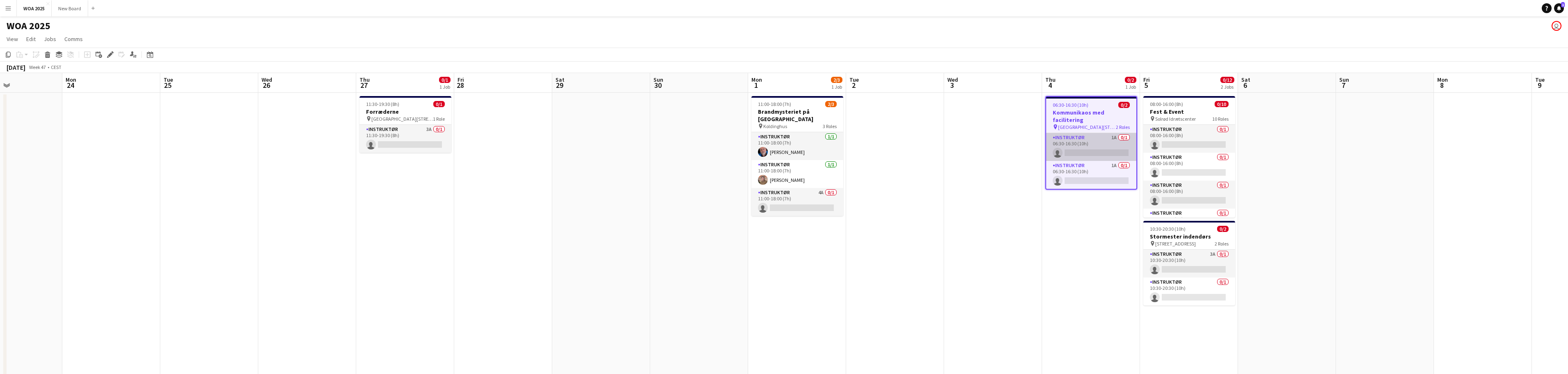
click at [1102, 143] on app-card-role "Instruktør 1A 0/1 06:30-16:30 (10h) single-neutral-actions" at bounding box center [1091, 147] width 90 height 28
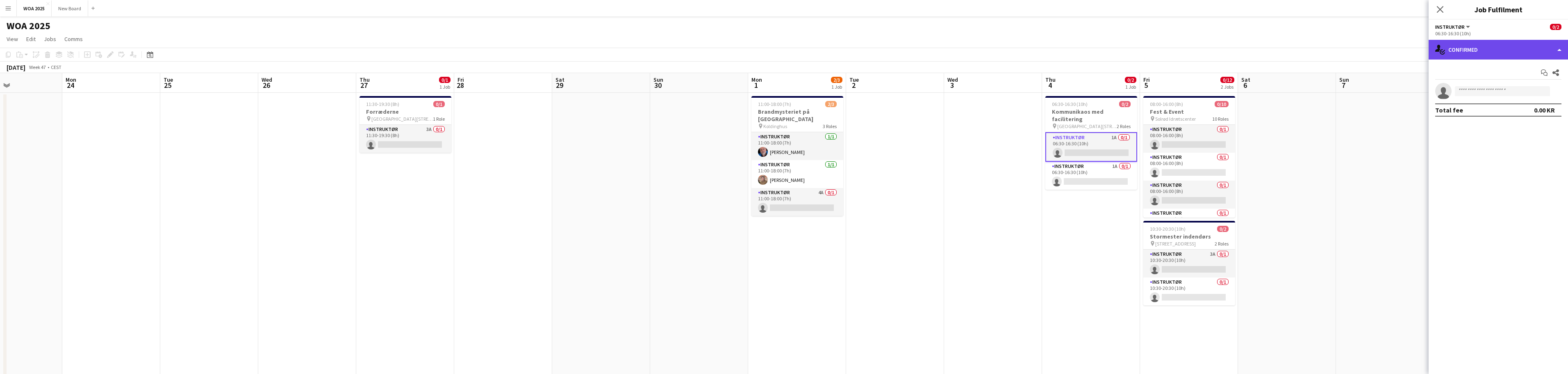
click at [1525, 49] on div "single-neutral-actions-check-2 Confirmed" at bounding box center [1499, 49] width 140 height 19
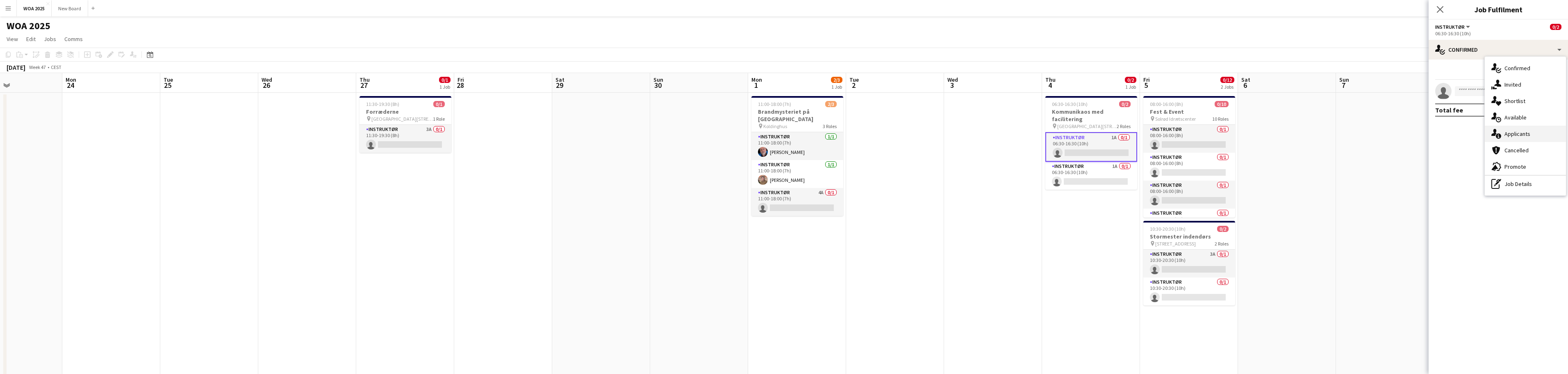
click at [1537, 138] on div "single-neutral-actions-information Applicants" at bounding box center [1525, 133] width 81 height 16
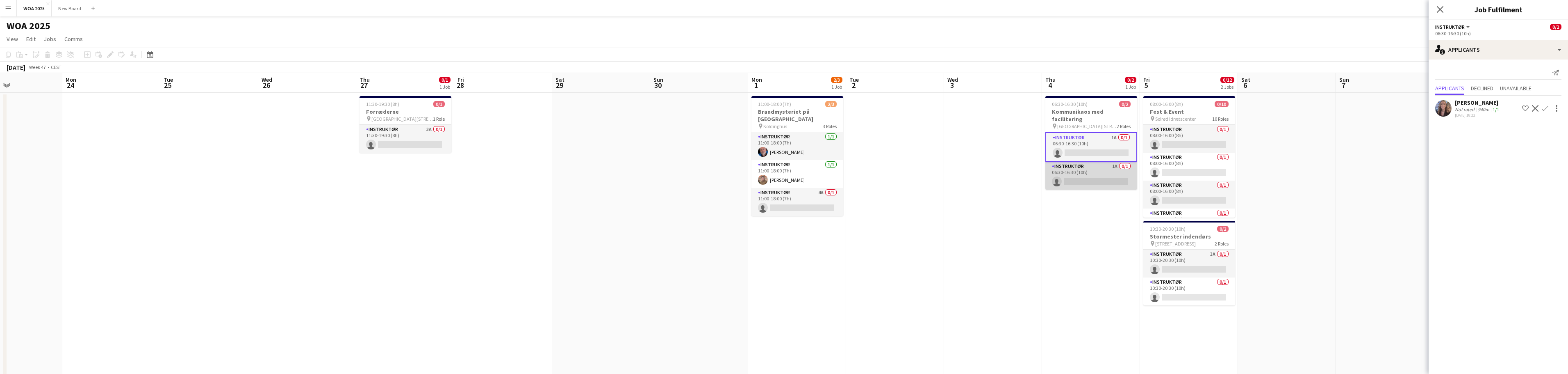
click at [1099, 164] on app-card-role "Instruktør 1A 0/1 06:30-16:30 (10h) single-neutral-actions" at bounding box center [1091, 175] width 92 height 28
click at [1082, 228] on app-date-cell "06:30-16:30 (10h) 0/2 Kommunikaos med facilitering pin [GEOGRAPHIC_DATA], [STRE…" at bounding box center [1091, 355] width 98 height 526
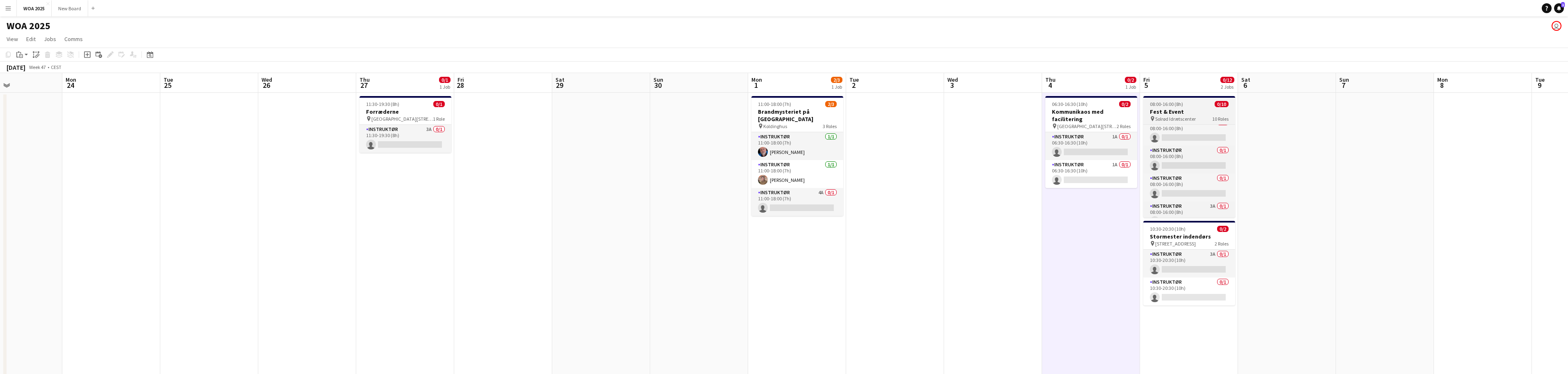
scroll to position [186, 0]
click at [1201, 204] on app-card-role "Instruktør 3A 0/1 08:00-16:00 (8h) single-neutral-actions" at bounding box center [1189, 203] width 92 height 28
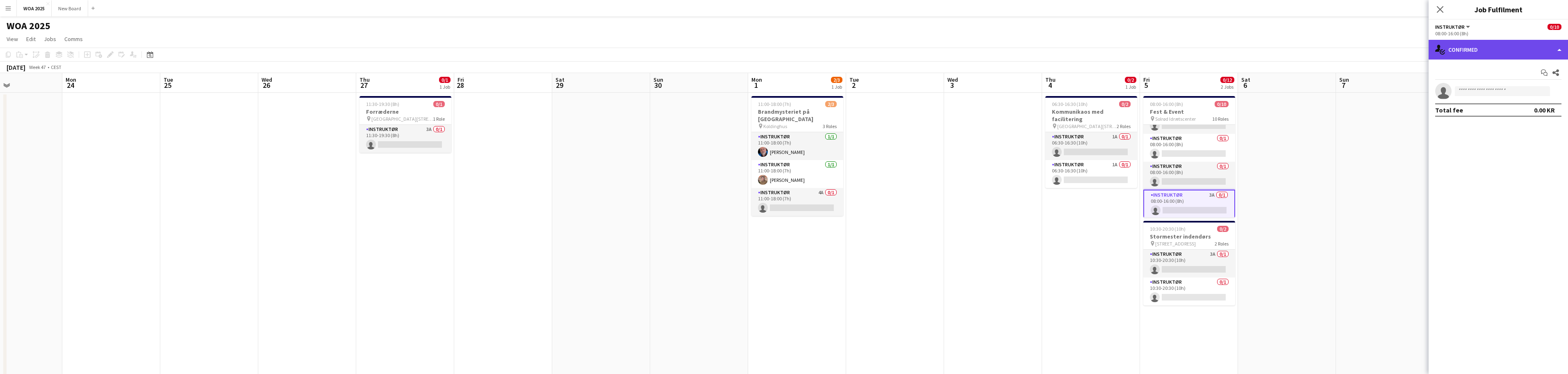
click at [1530, 46] on div "single-neutral-actions-check-2 Confirmed" at bounding box center [1499, 49] width 140 height 19
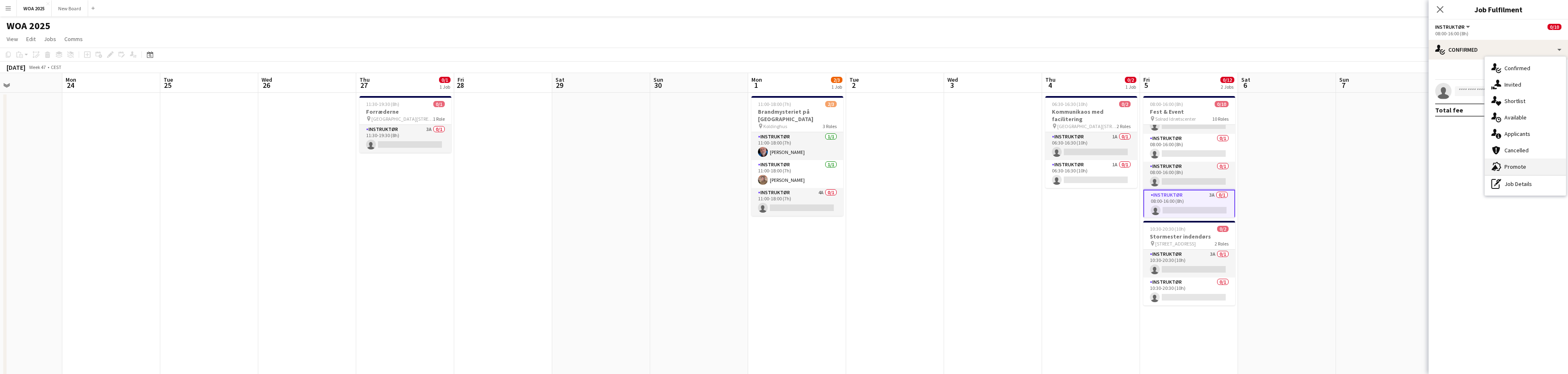
click at [1543, 167] on div "advertising-megaphone Promote" at bounding box center [1525, 166] width 81 height 16
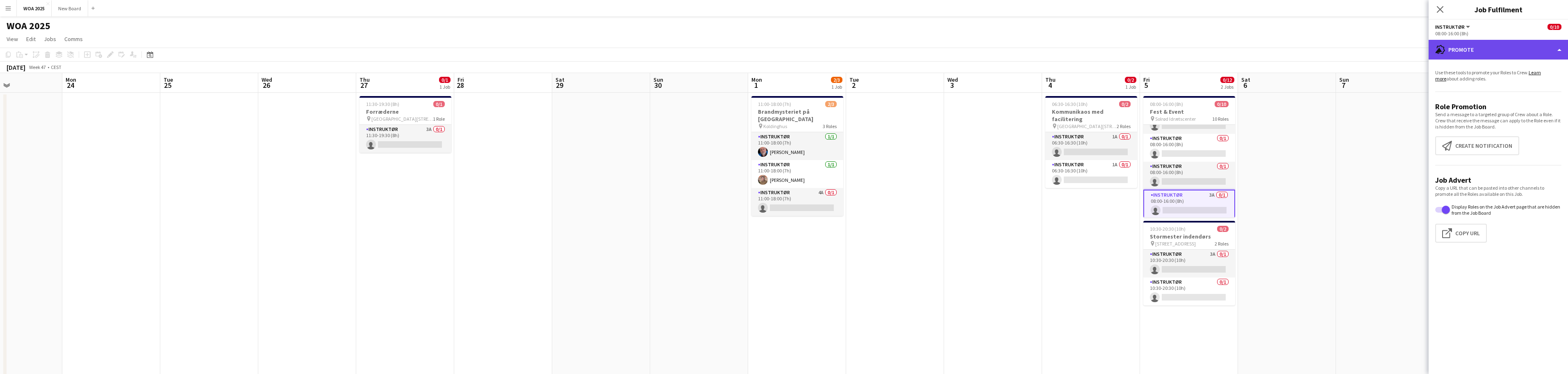
click at [1524, 46] on div "advertising-megaphone Promote" at bounding box center [1499, 49] width 140 height 19
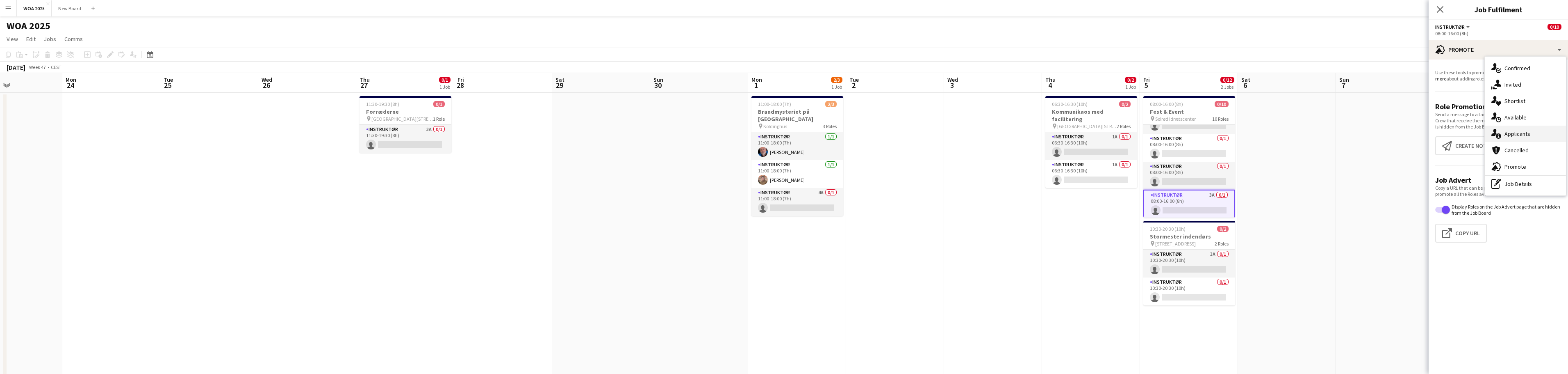
click at [1522, 131] on span "Applicants" at bounding box center [1517, 134] width 25 height 8
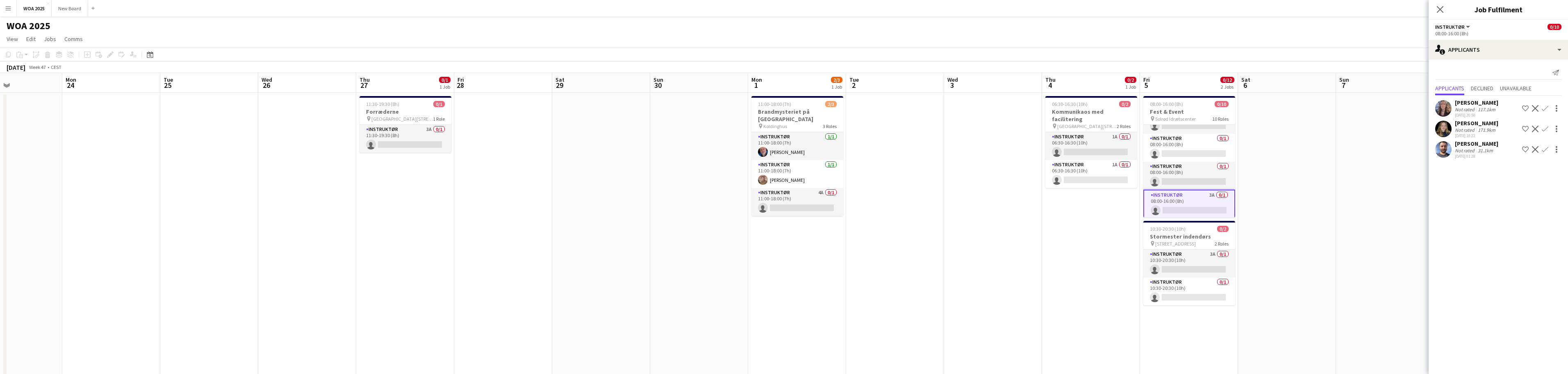
click at [1191, 202] on app-card-role "Instruktør 3A 0/1 08:00-16:00 (8h) single-neutral-actions" at bounding box center [1189, 204] width 92 height 29
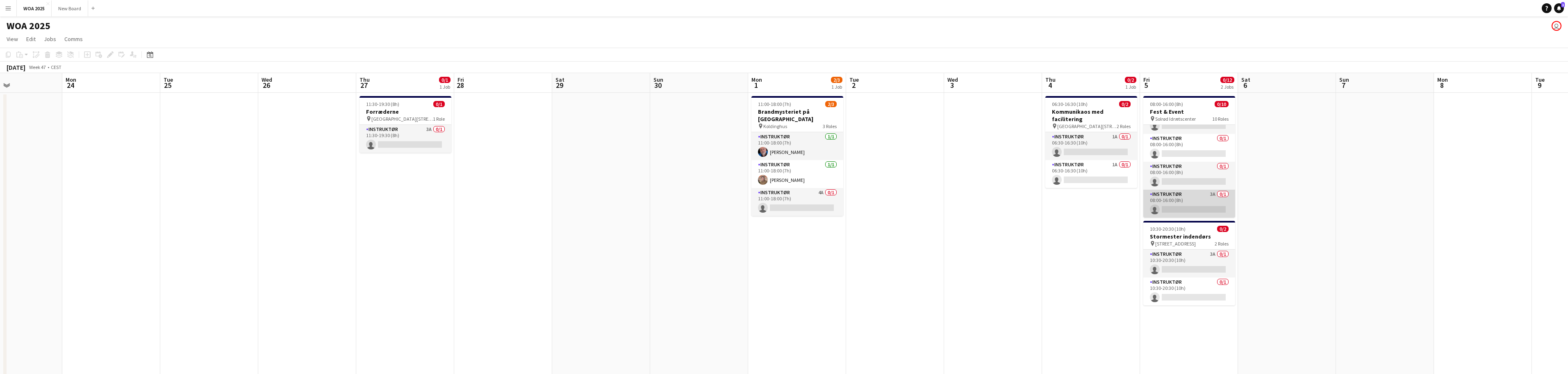
click at [1191, 202] on app-card-role "Instruktør 3A 0/1 08:00-16:00 (8h) single-neutral-actions" at bounding box center [1189, 203] width 92 height 28
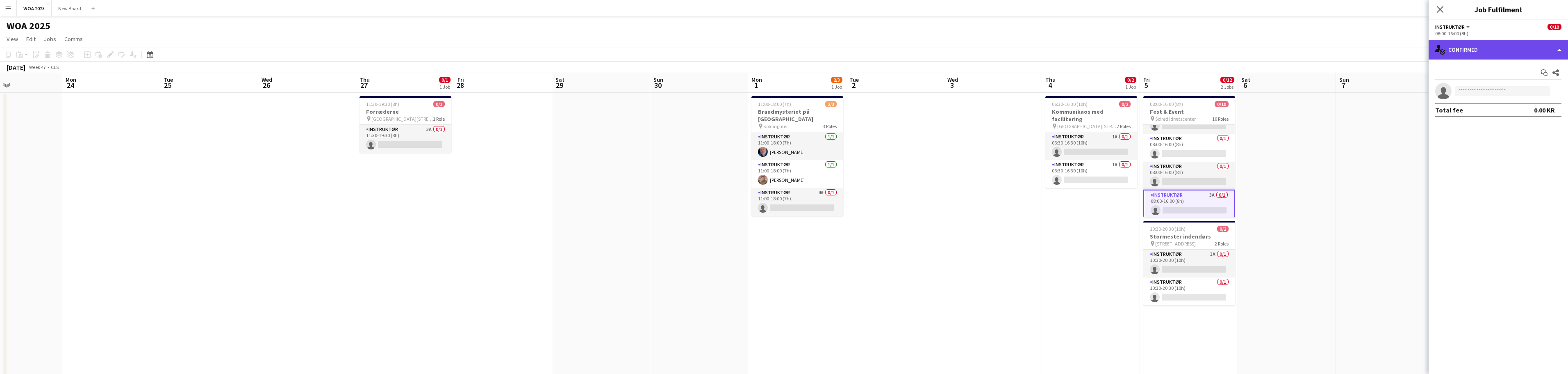
click at [1519, 49] on div "single-neutral-actions-check-2 Confirmed" at bounding box center [1499, 49] width 140 height 19
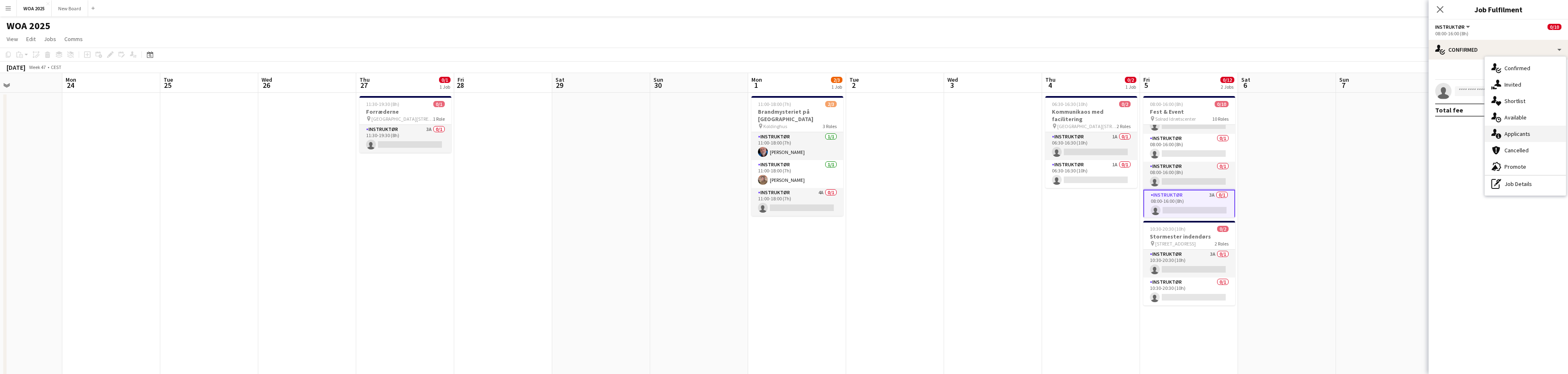
click at [1533, 140] on div "single-neutral-actions-information Applicants" at bounding box center [1525, 133] width 81 height 16
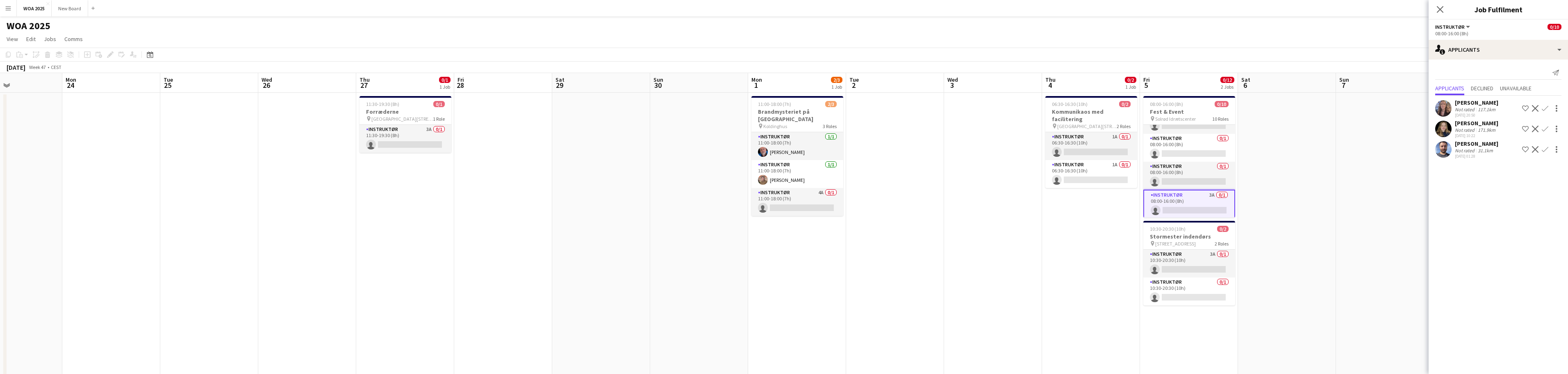
click at [1545, 153] on app-icon "Confirm" at bounding box center [1545, 149] width 6 height 6
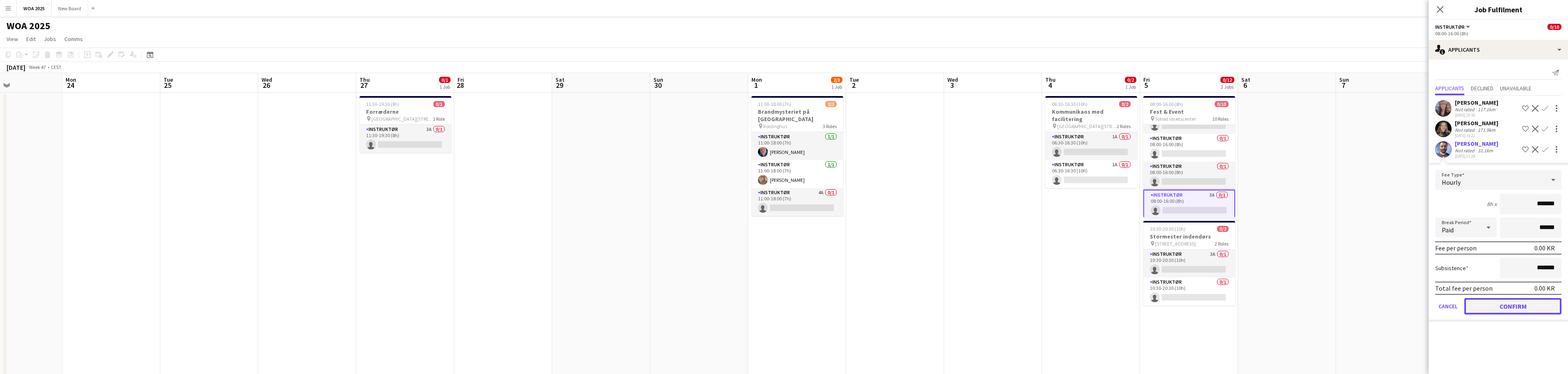
click at [1530, 314] on button "Confirm" at bounding box center [1513, 306] width 97 height 16
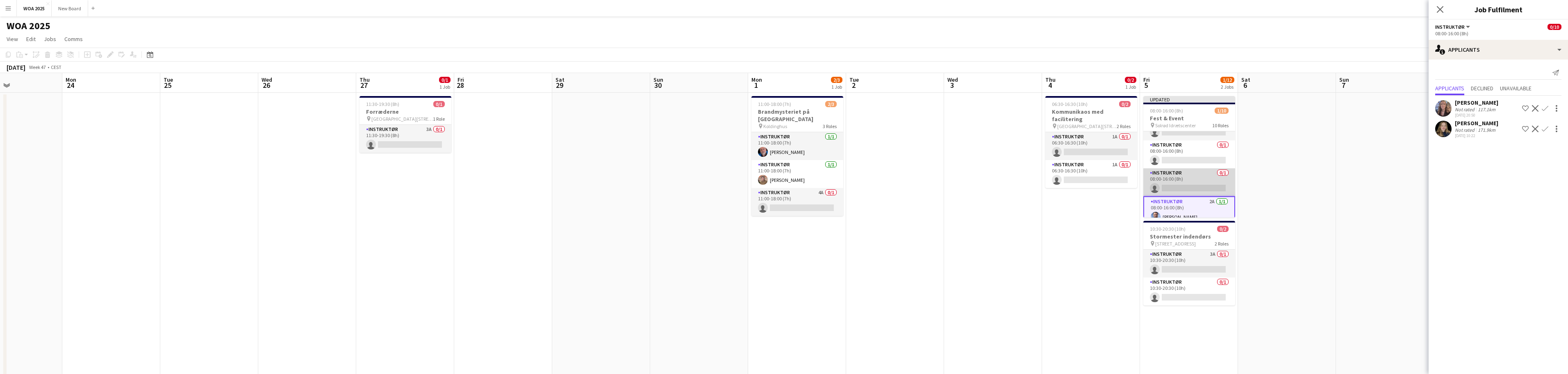
click at [1186, 187] on app-card-role "Instruktør 0/1 08:00-16:00 (8h) single-neutral-actions" at bounding box center [1189, 182] width 92 height 28
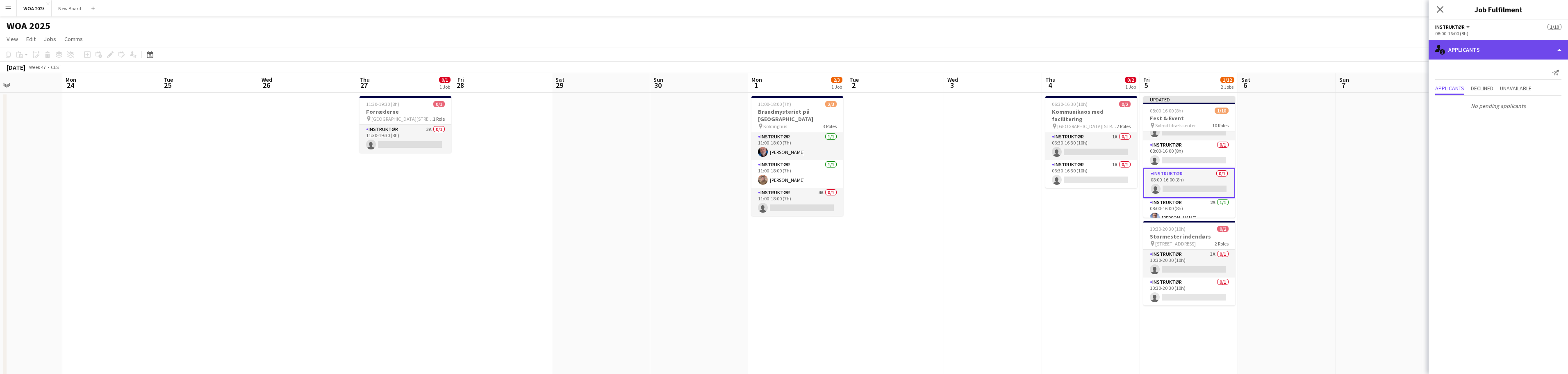
click at [1488, 51] on div "single-neutral-actions-information Applicants" at bounding box center [1499, 49] width 140 height 19
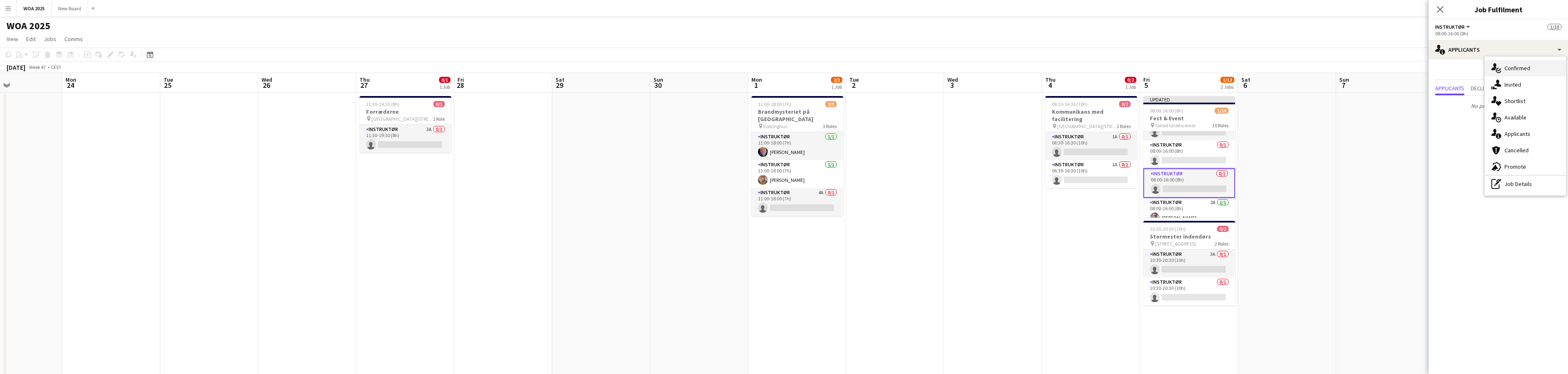
click at [1510, 70] on span "Confirmed" at bounding box center [1517, 68] width 25 height 8
click at [1494, 90] on input at bounding box center [1502, 91] width 95 height 10
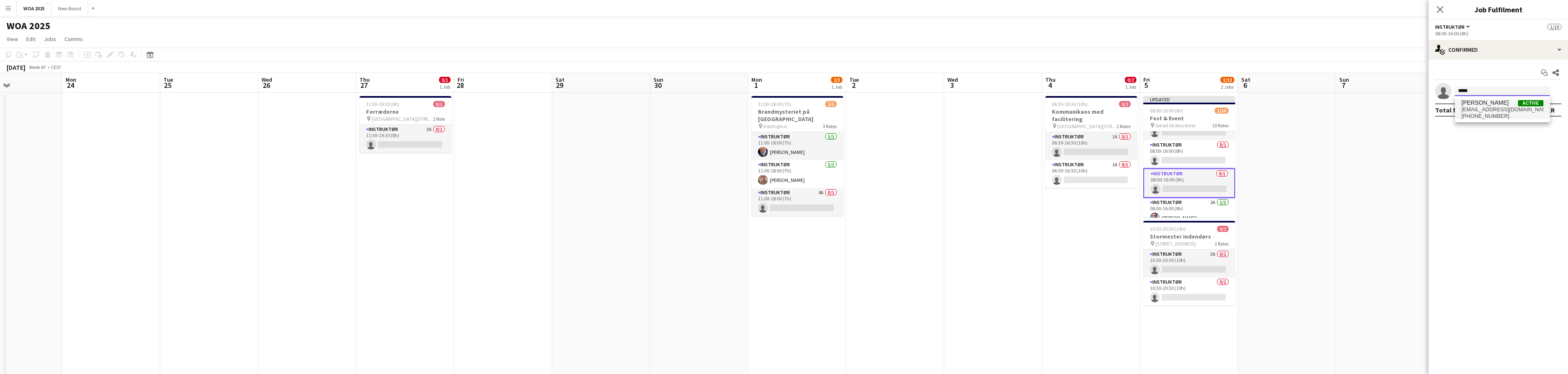
type input "*****"
click at [1482, 107] on span "[EMAIL_ADDRESS][DOMAIN_NAME]" at bounding box center [1502, 110] width 82 height 6
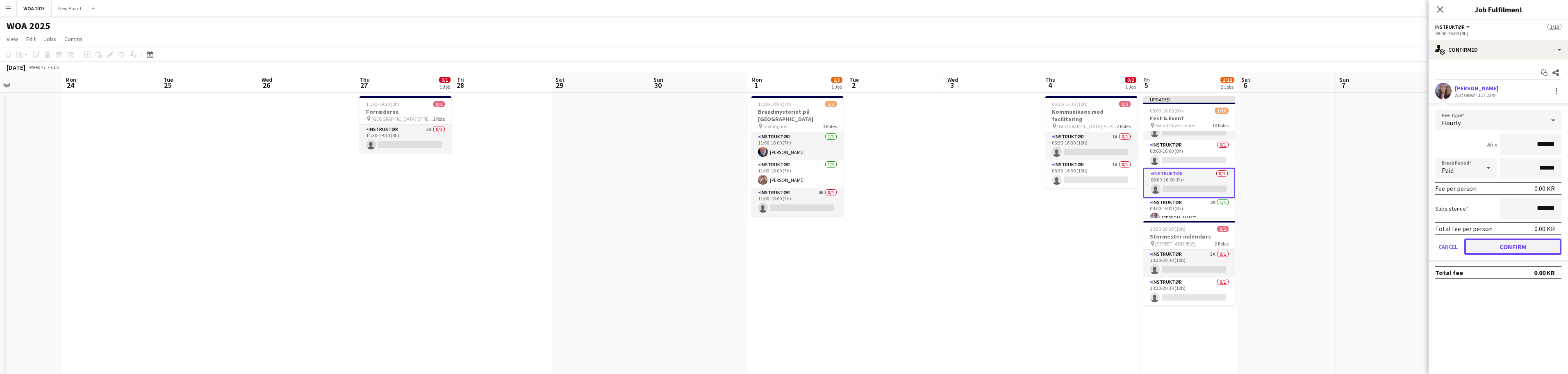
click at [1503, 250] on button "Confirm" at bounding box center [1513, 246] width 97 height 16
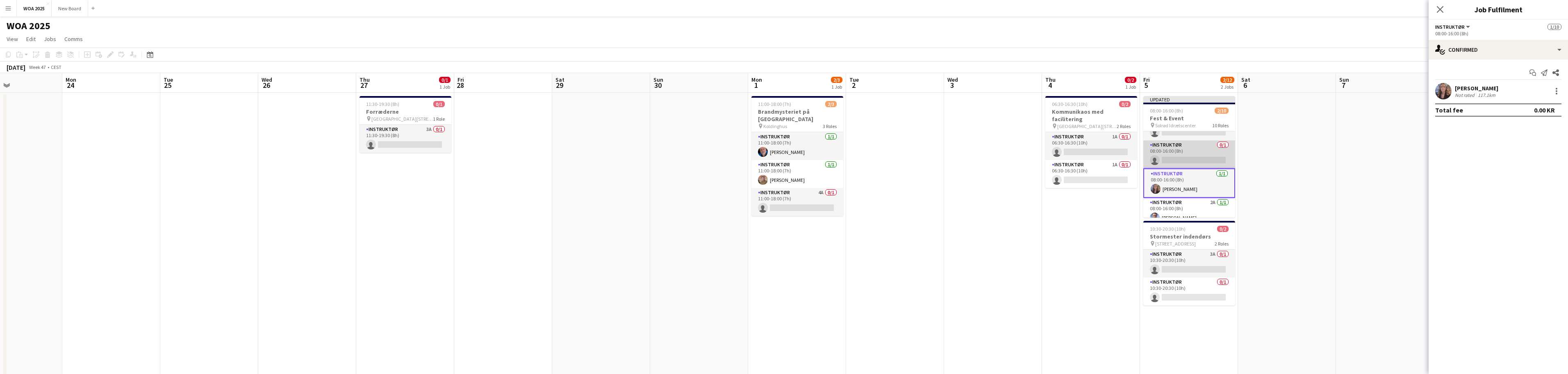
click at [1187, 156] on app-card-role "Instruktør 0/1 08:00-16:00 (8h) single-neutral-actions" at bounding box center [1189, 155] width 92 height 28
click at [1512, 90] on input at bounding box center [1502, 91] width 95 height 10
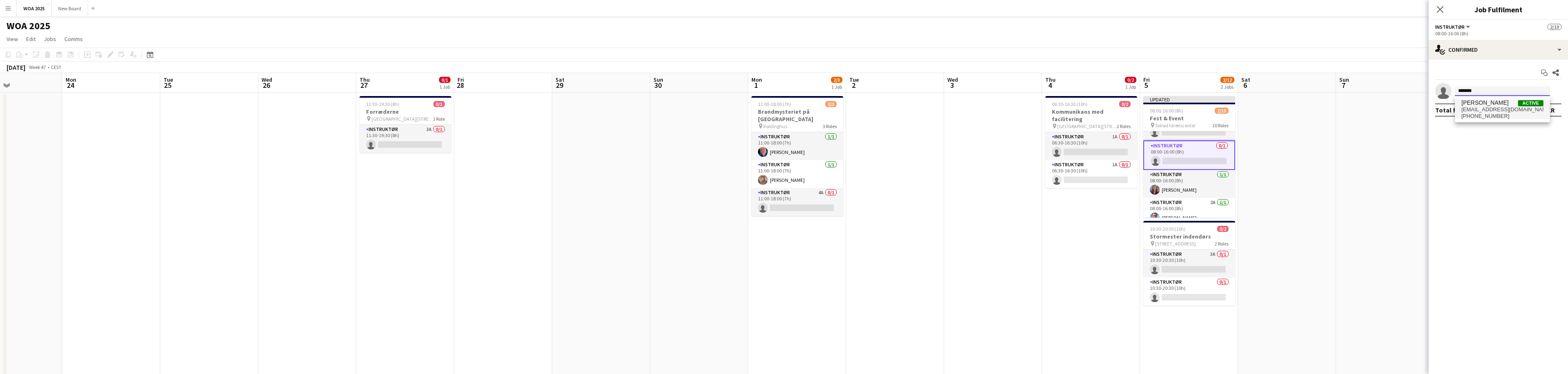
type input "*******"
click at [1492, 107] on span "[EMAIL_ADDRESS][DOMAIN_NAME]" at bounding box center [1502, 110] width 82 height 6
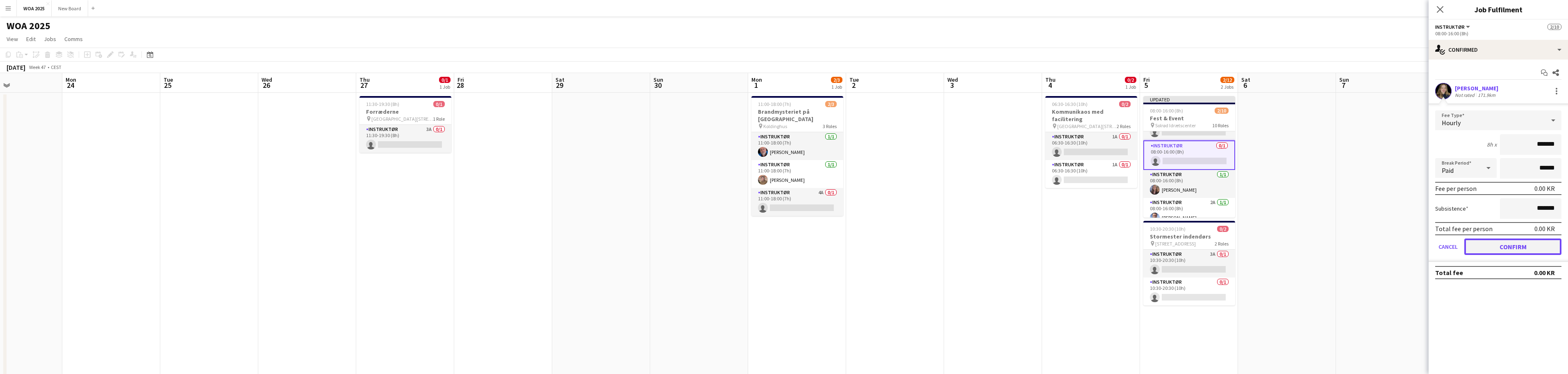
click at [1499, 246] on button "Confirm" at bounding box center [1513, 246] width 97 height 16
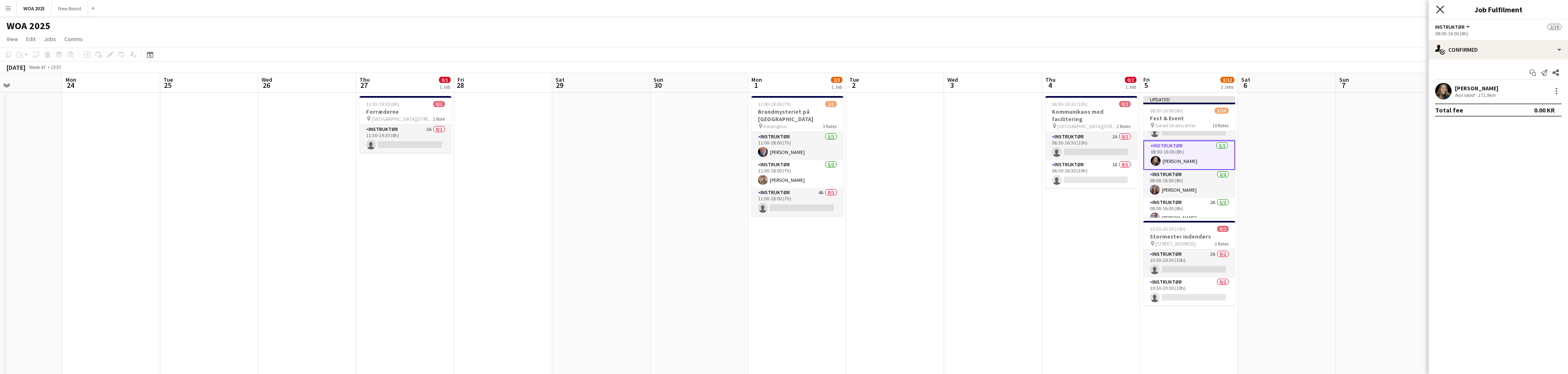
click at [1439, 9] on icon "Close pop-in" at bounding box center [1440, 9] width 8 height 8
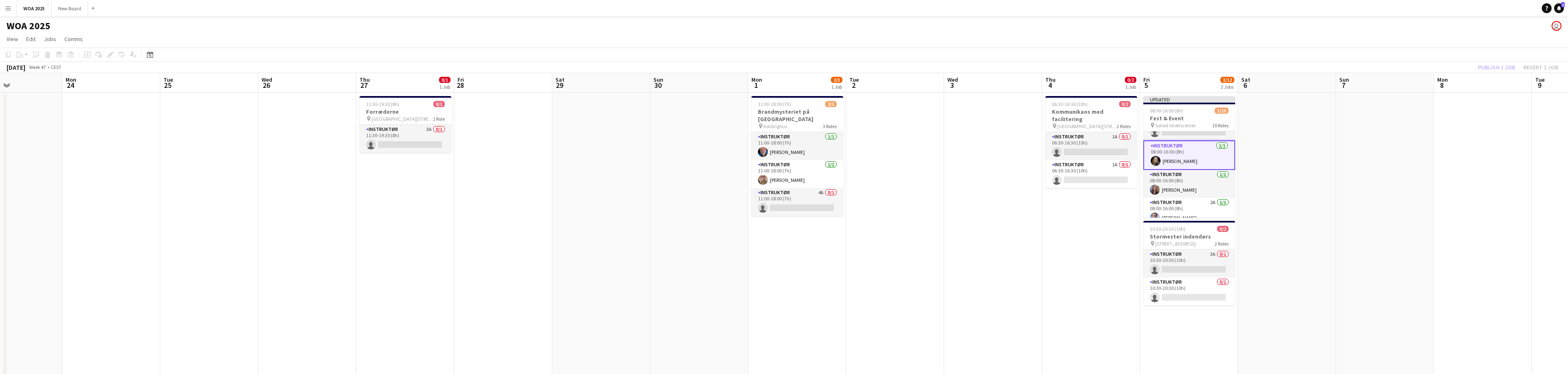
click at [1495, 68] on div "Publish 1 job Revert 1 job" at bounding box center [1518, 67] width 100 height 11
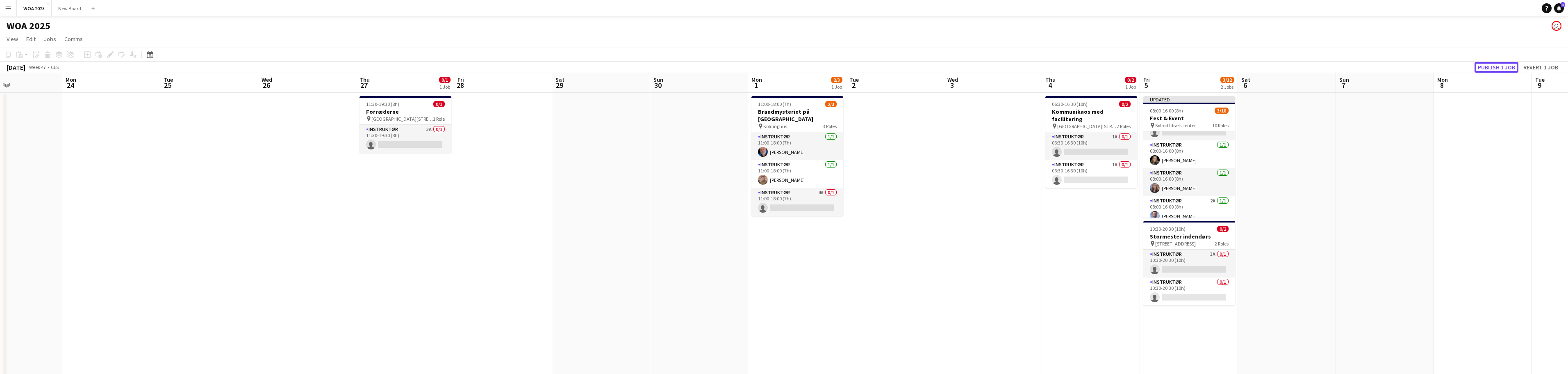
click at [1495, 68] on button "Publish 1 job" at bounding box center [1496, 67] width 44 height 11
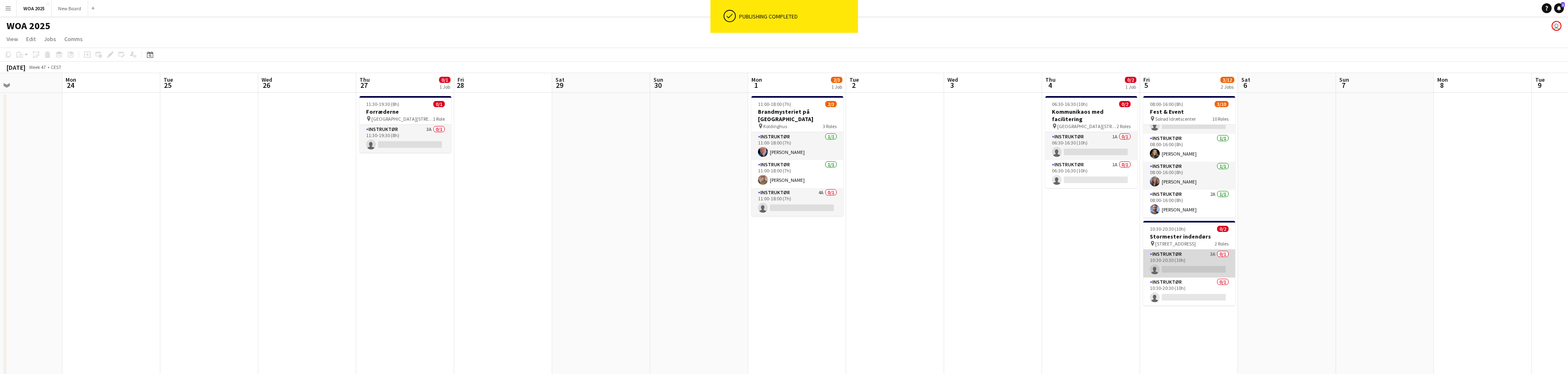
click at [1204, 256] on app-card-role "Instruktør 3A 0/1 10:30-20:30 (10h) single-neutral-actions" at bounding box center [1189, 264] width 92 height 28
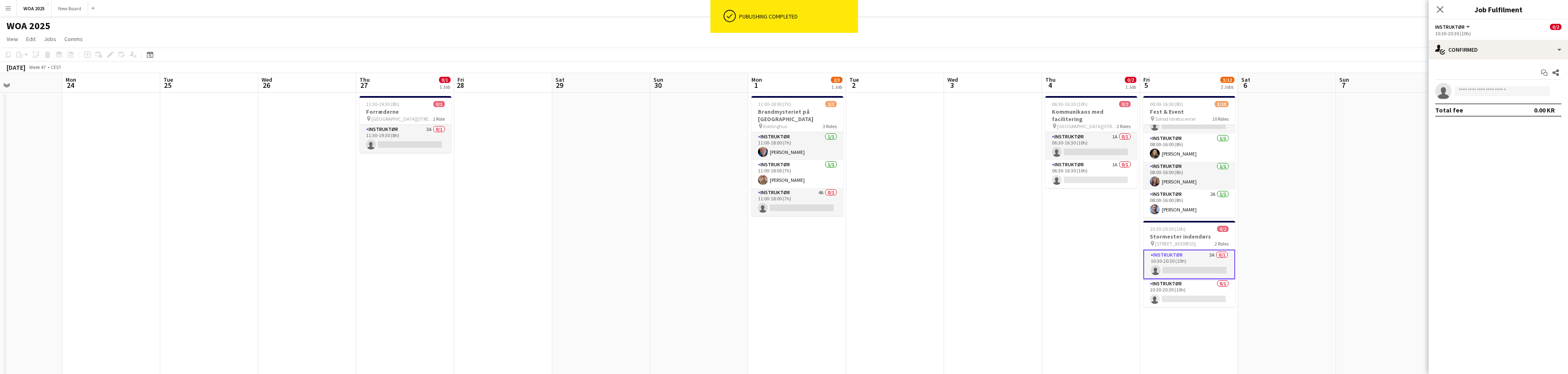
click at [1519, 39] on app-options-switcher "Instruktør All roles Instruktør 0/2 10:30-20:30 (10h)" at bounding box center [1499, 29] width 140 height 20
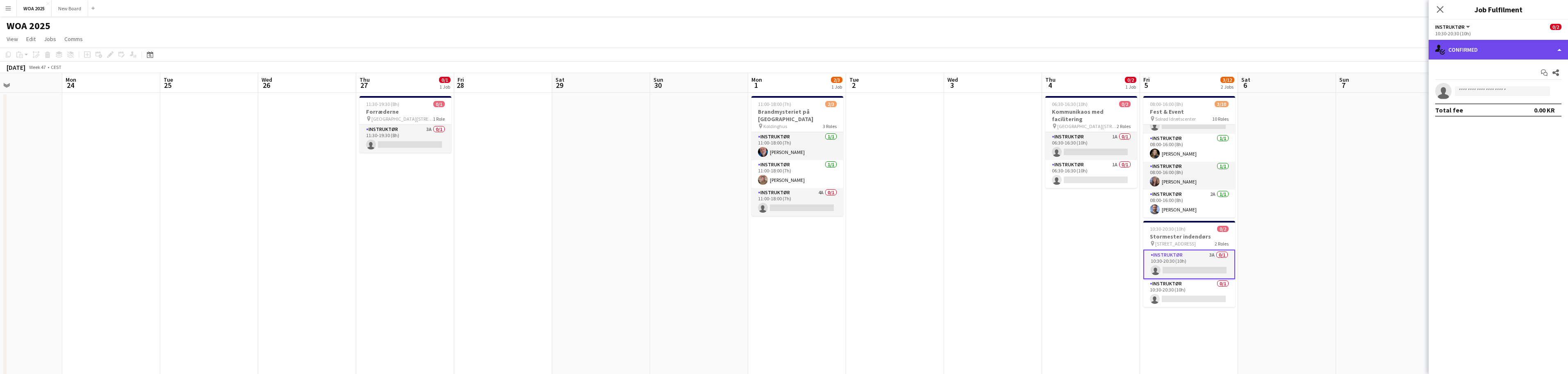
click at [1523, 55] on div "single-neutral-actions-check-2 Confirmed" at bounding box center [1499, 49] width 140 height 19
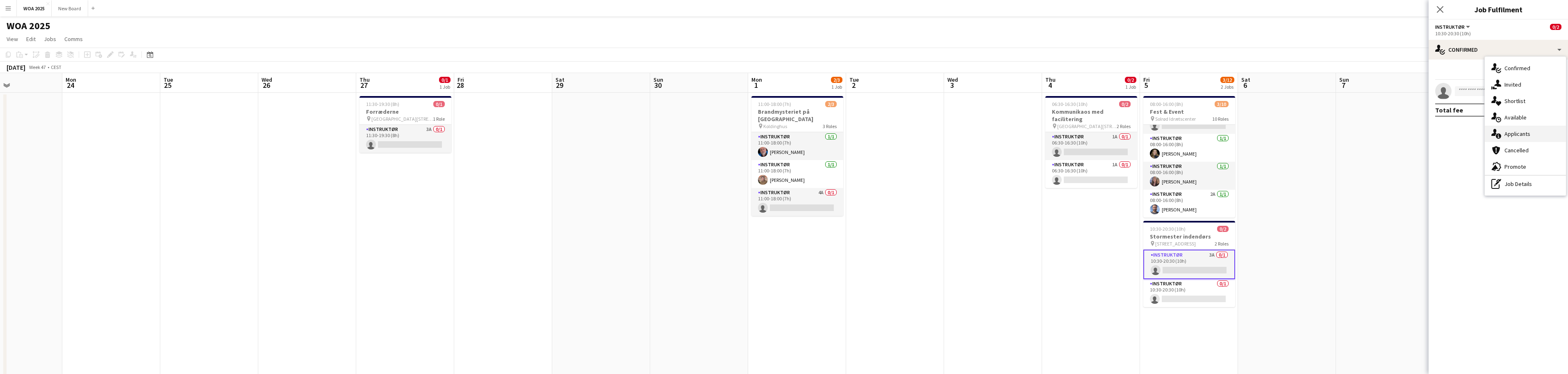
click at [1544, 134] on div "single-neutral-actions-information Applicants" at bounding box center [1525, 133] width 81 height 16
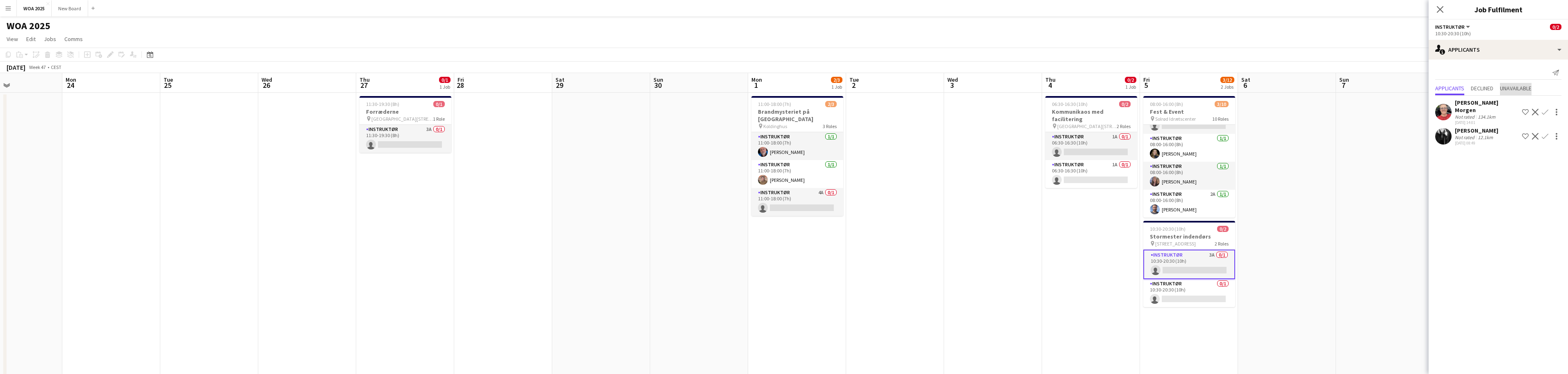
click at [1516, 90] on span "Unavailable" at bounding box center [1516, 87] width 32 height 5
click at [1451, 72] on span "Applicants" at bounding box center [1450, 71] width 29 height 5
click at [1203, 291] on app-card-role "Instruktør 0/1 10:30-20:30 (10h) single-neutral-actions" at bounding box center [1189, 293] width 92 height 28
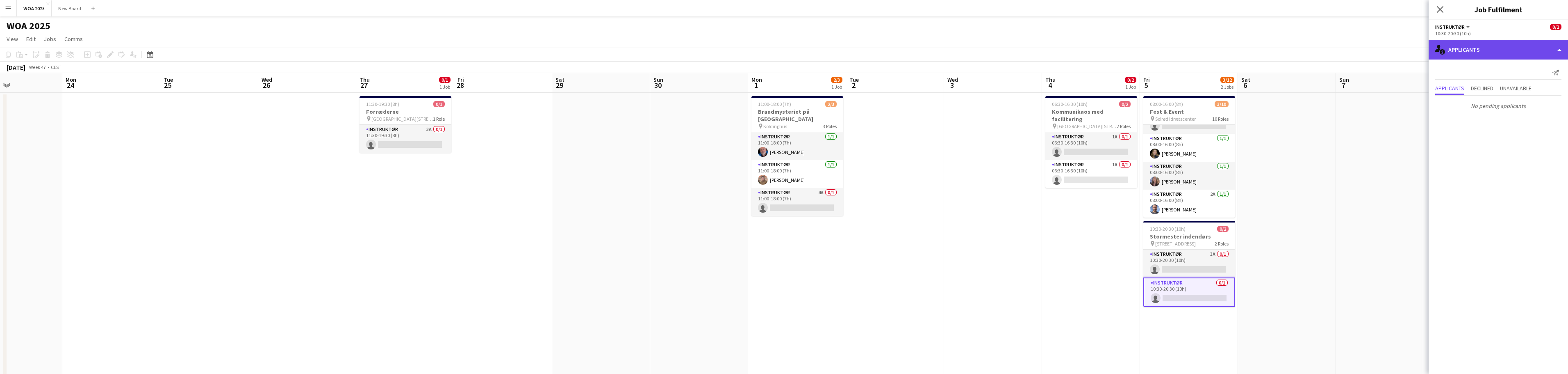
click at [1491, 49] on div "single-neutral-actions-information Applicants" at bounding box center [1499, 49] width 140 height 19
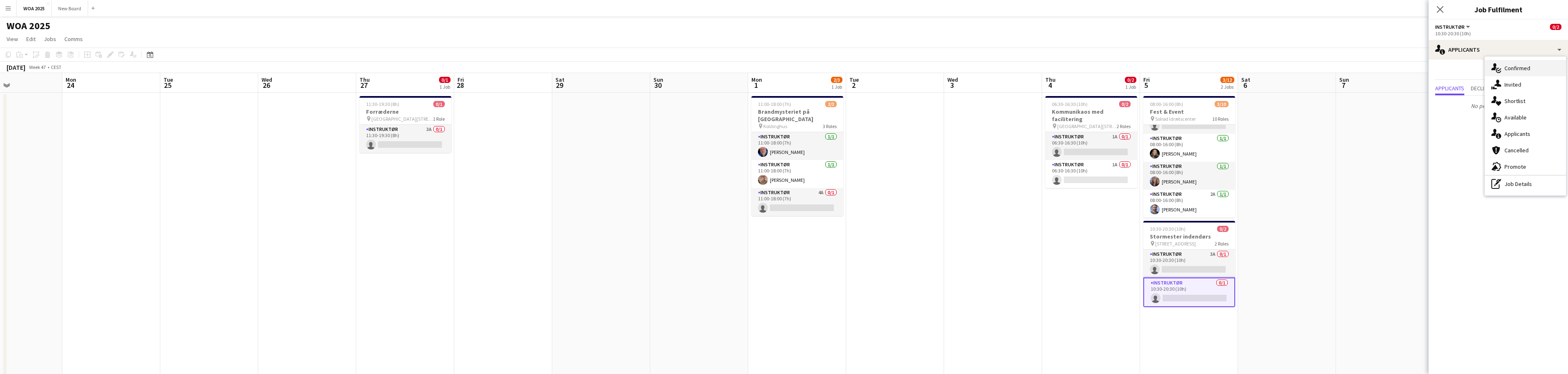
click at [1524, 72] on div "single-neutral-actions-check-2 Confirmed" at bounding box center [1525, 68] width 81 height 16
click at [1512, 93] on input at bounding box center [1502, 91] width 95 height 10
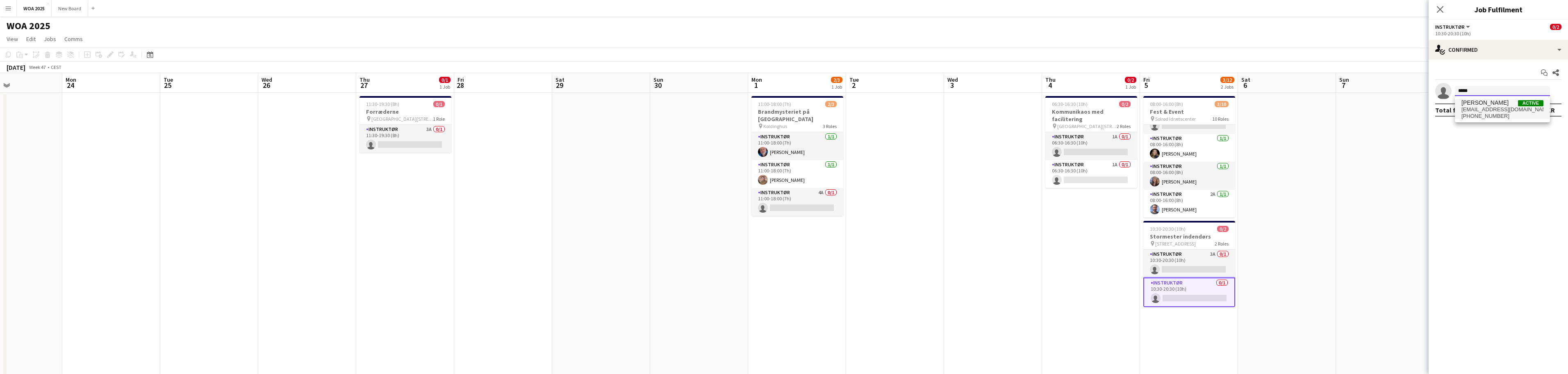
type input "*****"
click at [1491, 107] on span "[EMAIL_ADDRESS][DOMAIN_NAME]" at bounding box center [1502, 110] width 82 height 6
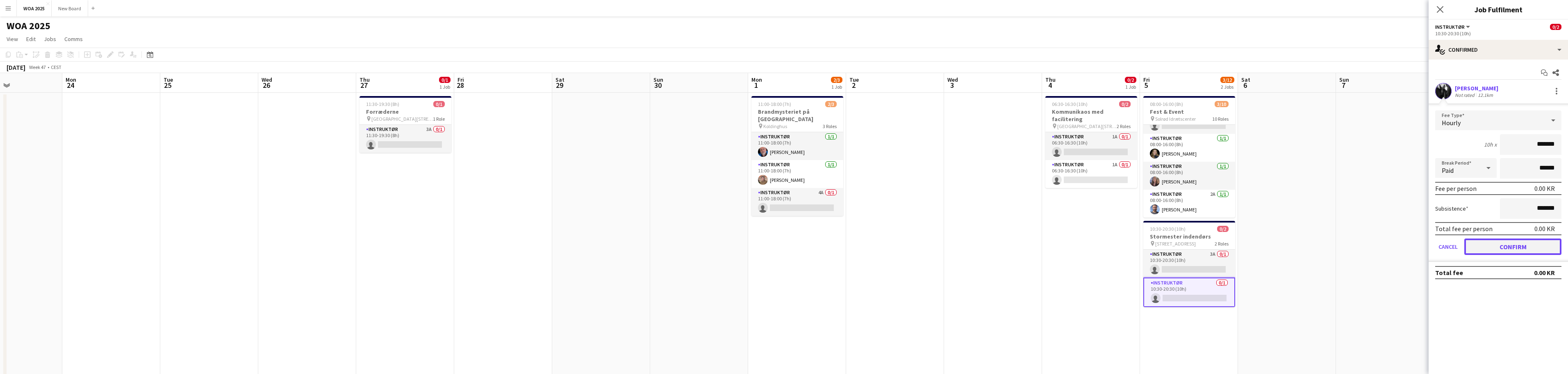
click at [1516, 246] on button "Confirm" at bounding box center [1513, 246] width 97 height 16
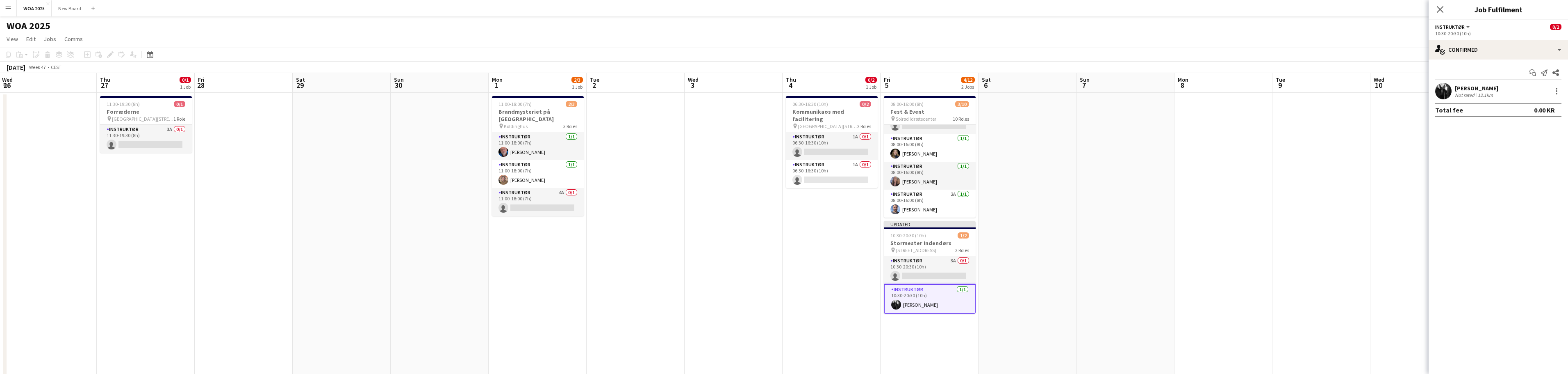
scroll to position [0, 367]
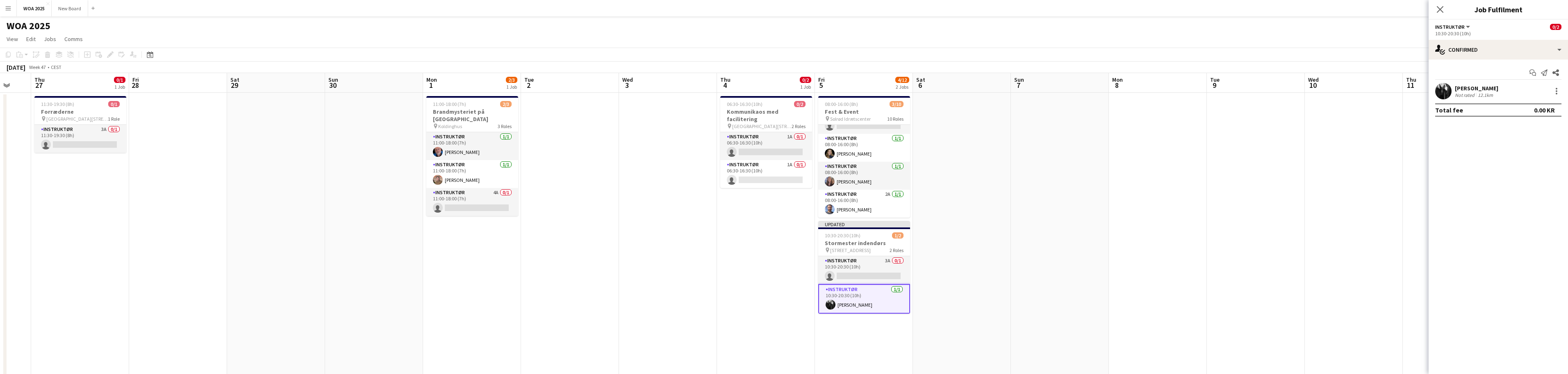
drag, startPoint x: 1309, startPoint y: 168, endPoint x: 1014, endPoint y: 173, distance: 295.0
click at [993, 178] on app-calendar-viewport "Sun 23 Mon 24 Tue 25 Wed 26 Thu 27 0/1 1 Job Fri 28 Sat 29 Sun 30 Mon 1 2/3 1 J…" at bounding box center [784, 346] width 1568 height 546
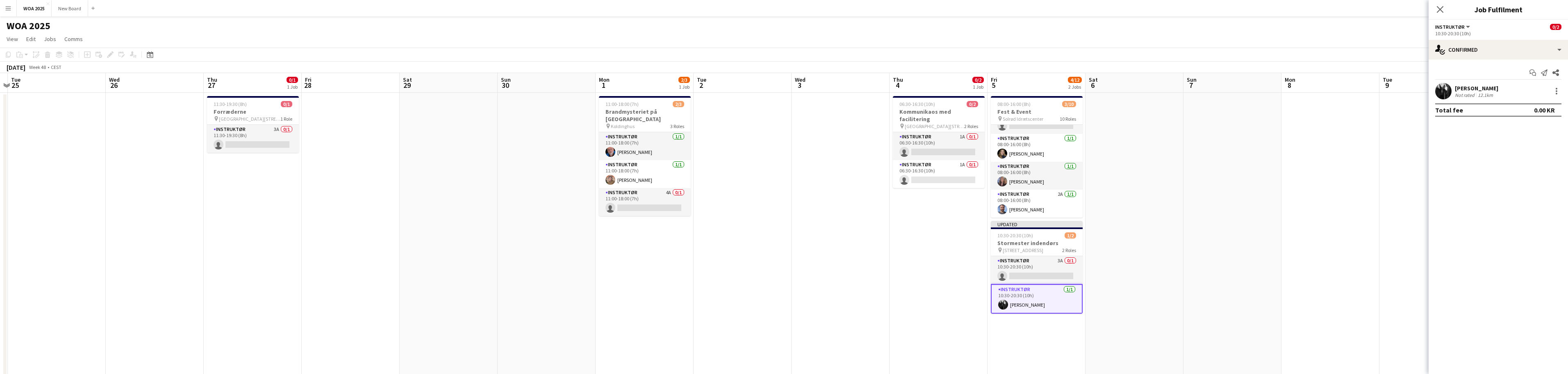
scroll to position [0, 225]
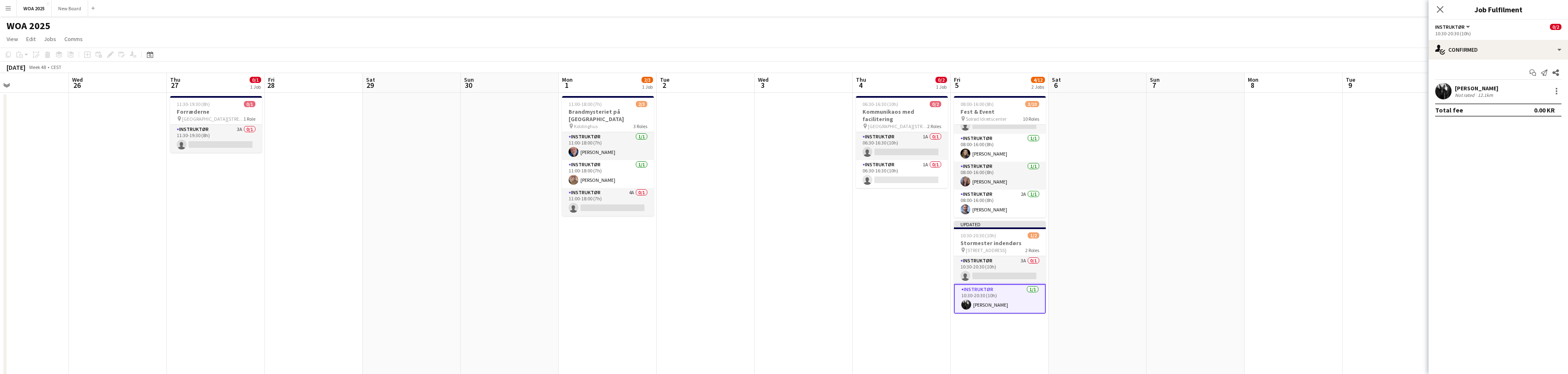
drag, startPoint x: 940, startPoint y: 194, endPoint x: 1179, endPoint y: 167, distance: 240.5
click at [1180, 167] on app-calendar-viewport "Sun 23 Mon 24 Tue 25 Wed 26 Thu 27 0/1 1 Job Fri 28 Sat 29 Sun 30 Mon 1 2/3 1 J…" at bounding box center [784, 346] width 1568 height 546
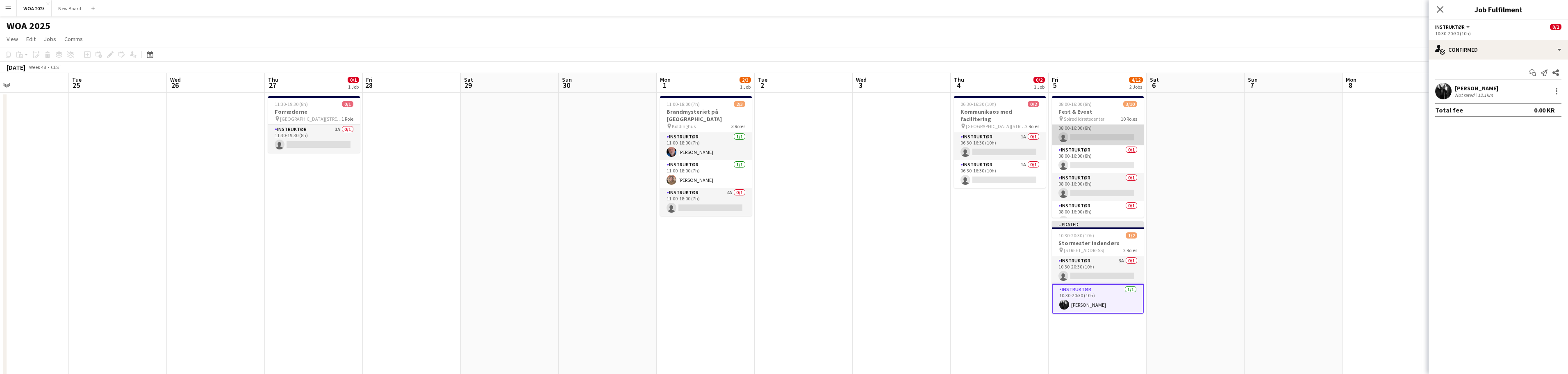
click at [1109, 131] on app-card-role "Instruktør 0/1 08:00-16:00 (8h) single-neutral-actions" at bounding box center [1098, 131] width 92 height 28
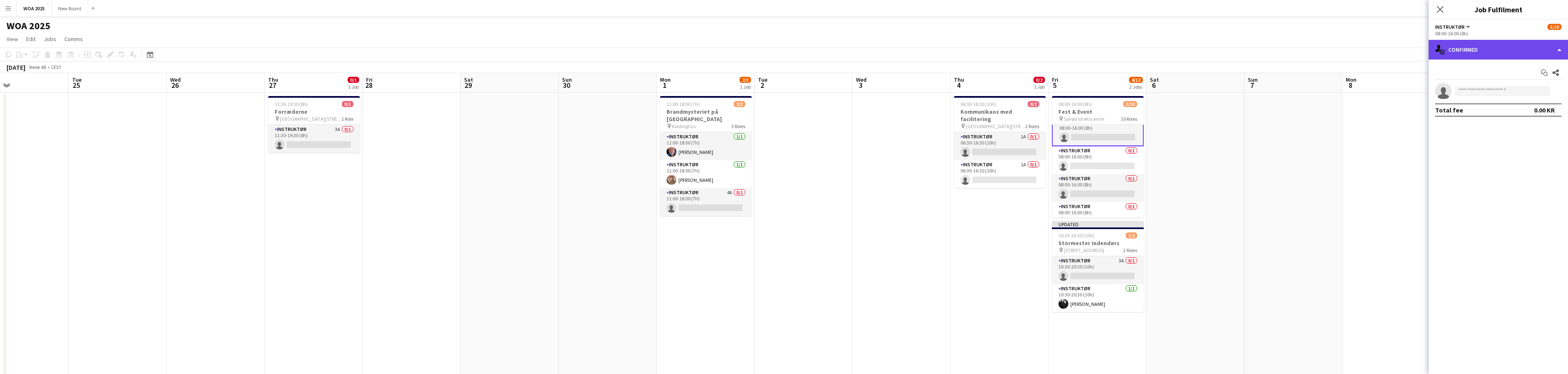
click at [1525, 49] on div "single-neutral-actions-check-2 Confirmed" at bounding box center [1499, 49] width 140 height 19
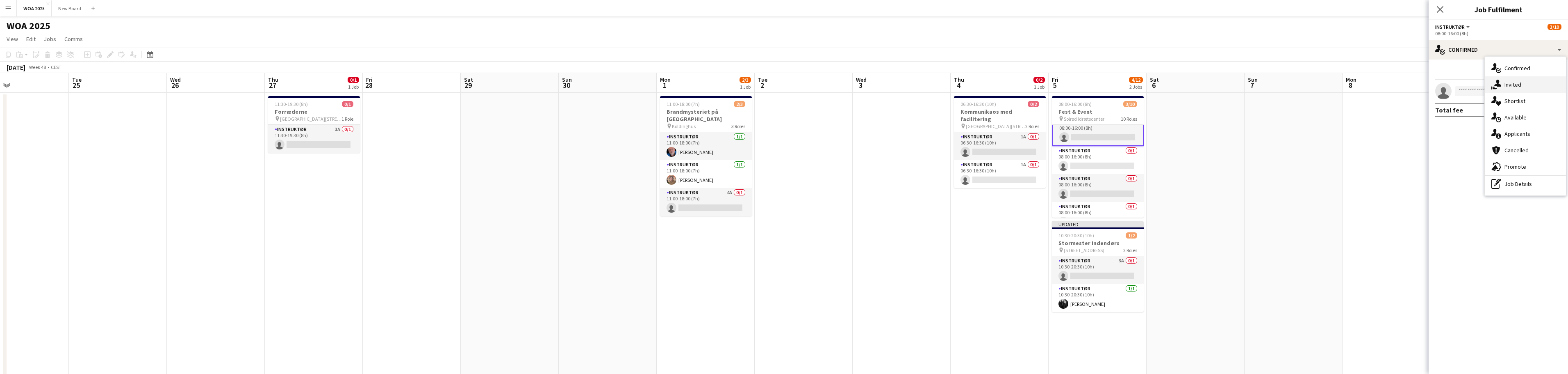
click at [1526, 86] on div "single-neutral-actions-share-1 Invited" at bounding box center [1525, 84] width 81 height 16
click at [1506, 86] on input "text" at bounding box center [1499, 92] width 127 height 21
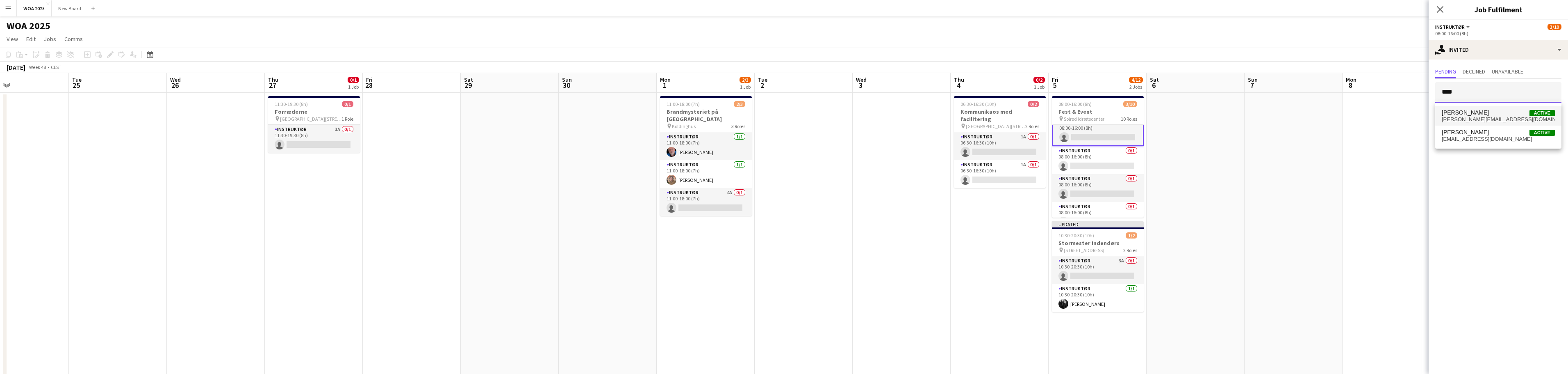
type input "****"
click at [1489, 109] on span "[PERSON_NAME]" at bounding box center [1465, 112] width 47 height 7
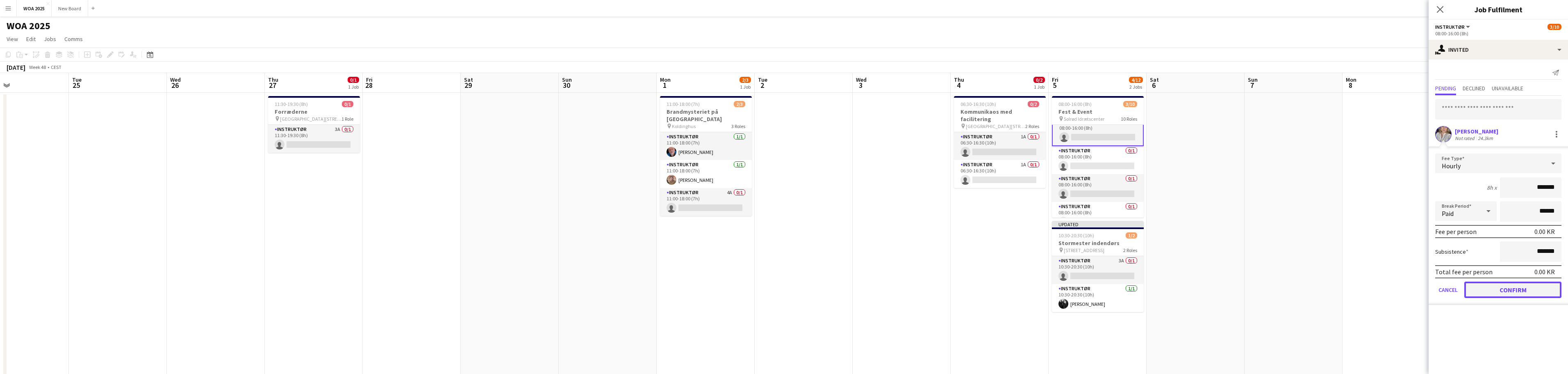
click at [1503, 291] on button "Confirm" at bounding box center [1513, 289] width 97 height 16
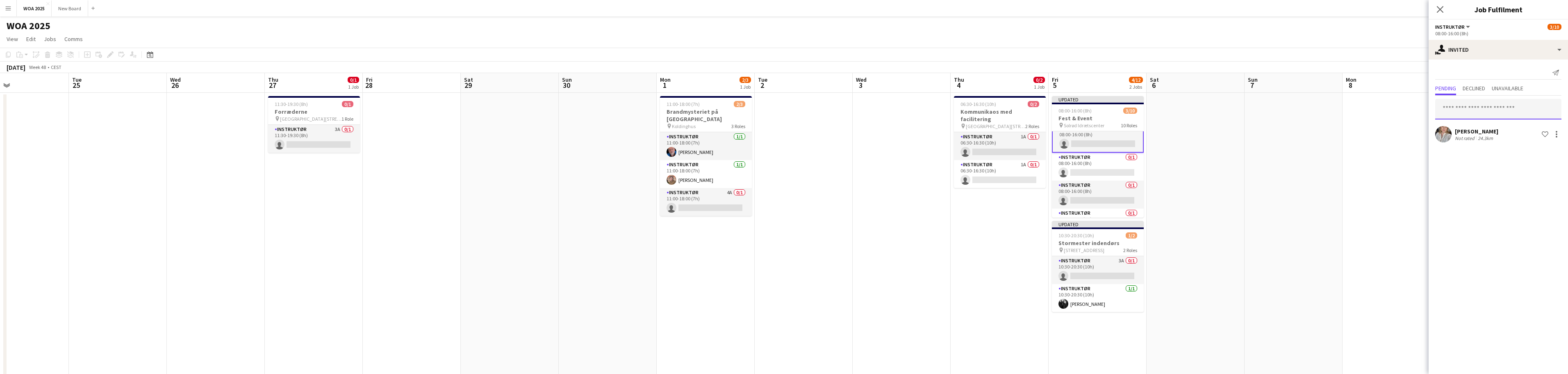
click at [1497, 107] on input "text" at bounding box center [1499, 109] width 127 height 21
type input "*****"
click at [1490, 131] on span "[PERSON_NAME] Active" at bounding box center [1499, 129] width 113 height 7
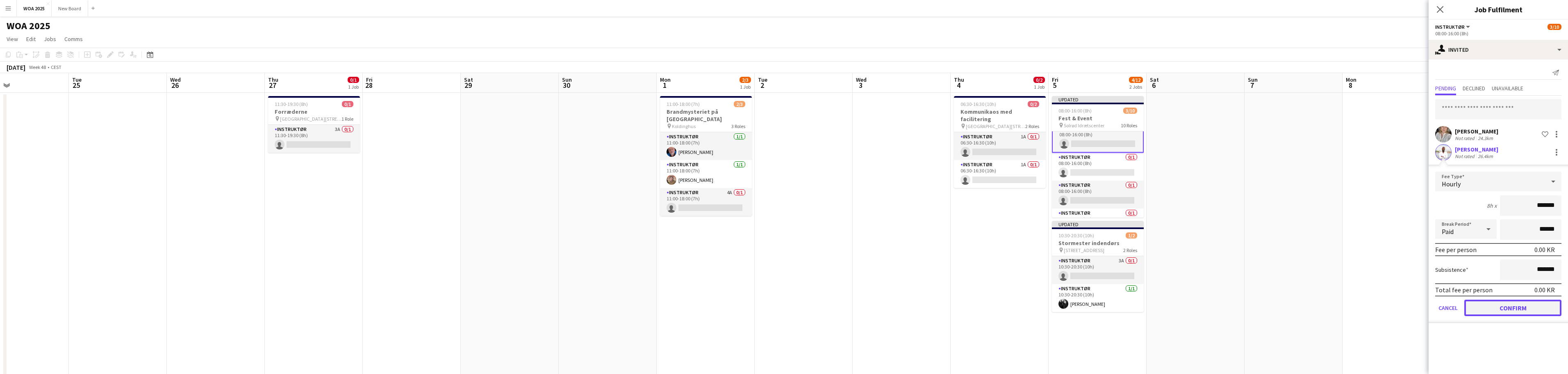
click at [1502, 309] on button "Confirm" at bounding box center [1513, 308] width 97 height 16
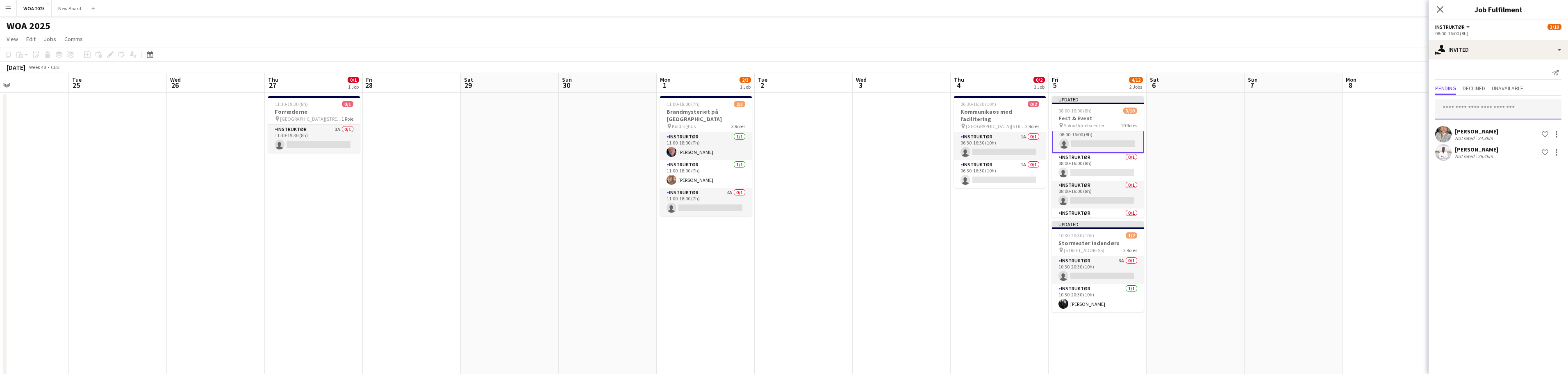
click at [1475, 104] on input "text" at bounding box center [1499, 109] width 127 height 21
type input "******"
click at [1478, 134] on span "[EMAIL_ADDRESS][DOMAIN_NAME]" at bounding box center [1499, 136] width 113 height 6
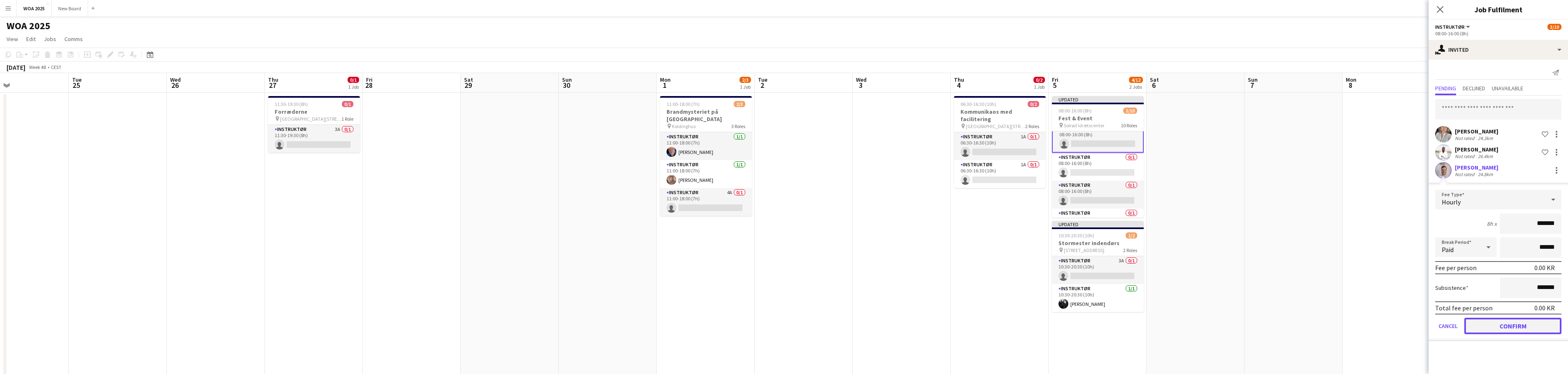
click at [1509, 325] on button "Confirm" at bounding box center [1513, 325] width 97 height 16
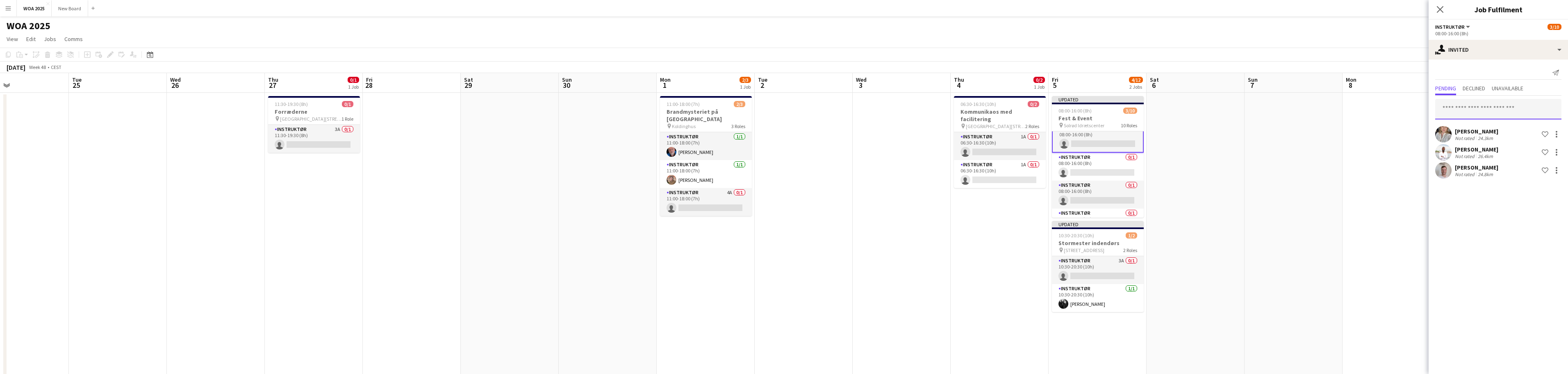
click at [1476, 105] on input "text" at bounding box center [1499, 109] width 127 height 21
